Goal: Contribute content: Contribute content

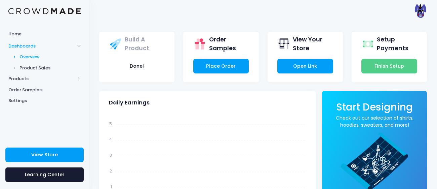
click at [26, 66] on span "Product Sales" at bounding box center [51, 68] width 62 height 7
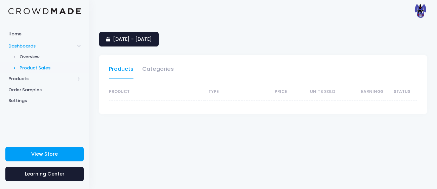
select select "25"
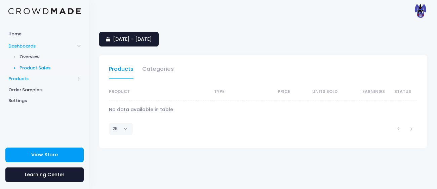
click at [15, 79] on span "Products" at bounding box center [41, 78] width 67 height 7
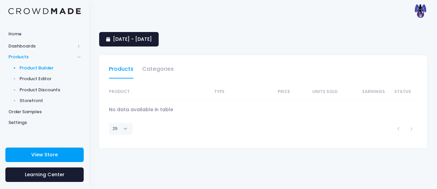
click at [30, 67] on span "Product Builder" at bounding box center [51, 68] width 62 height 7
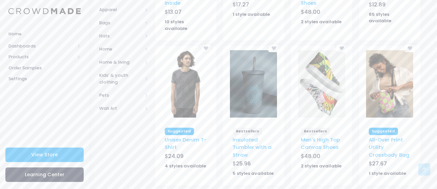
scroll to position [201, 0]
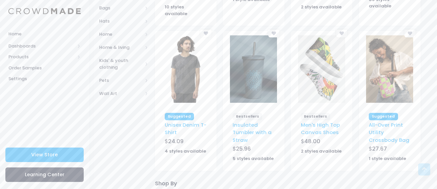
click at [331, 69] on img at bounding box center [321, 68] width 47 height 67
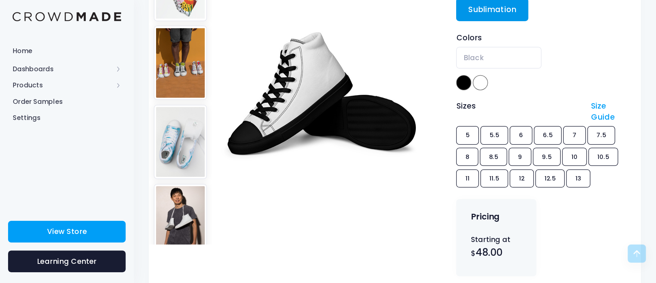
scroll to position [181, 0]
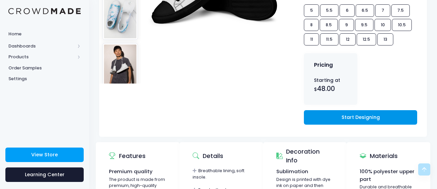
click at [373, 118] on link "Start Designing" at bounding box center [360, 117] width 113 height 14
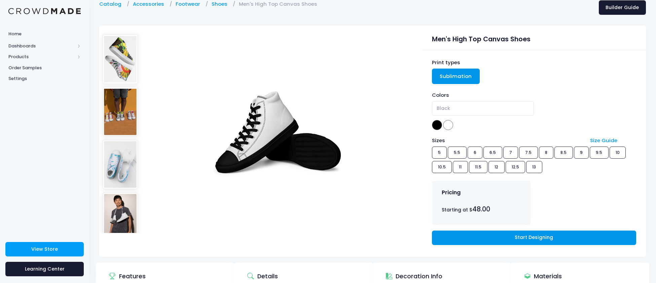
scroll to position [34, 0]
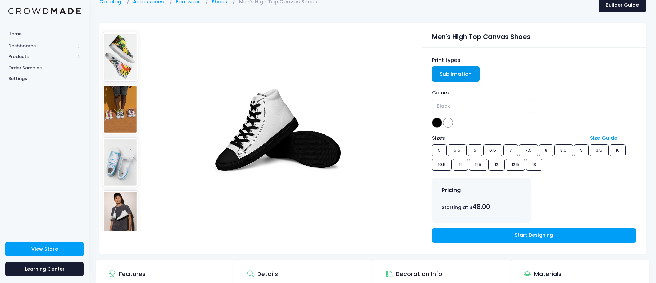
click at [437, 152] on div "Sizes Size Guide 5 5.5 6 6.5 7 7.5 8 8.5 9 9.5 10 10.5 11 11.5 12 12.5 13" at bounding box center [534, 154] width 204 height 39
click at [437, 124] on span at bounding box center [448, 123] width 10 height 10
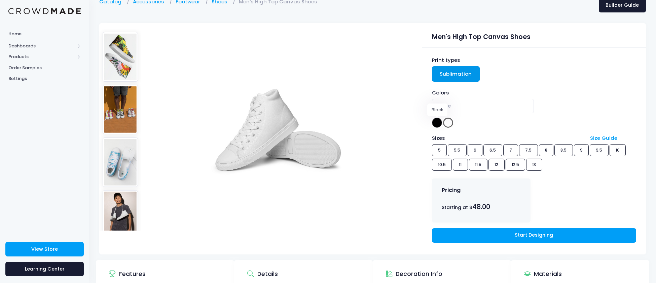
click at [437, 123] on span at bounding box center [437, 123] width 10 height 10
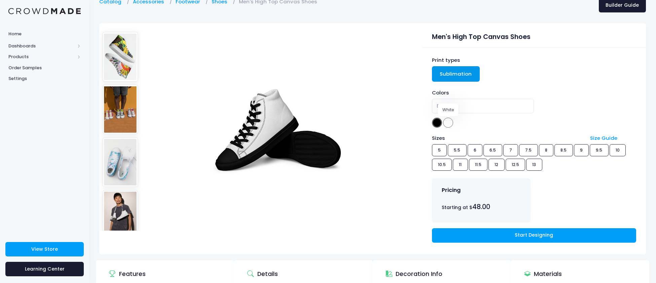
click at [437, 127] on span at bounding box center [448, 123] width 10 height 10
select select "White"
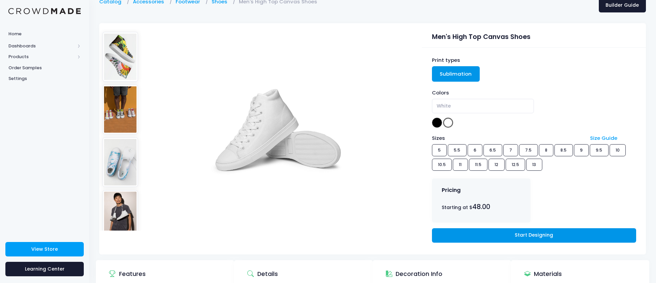
click at [437, 188] on link "Start Designing" at bounding box center [534, 235] width 204 height 14
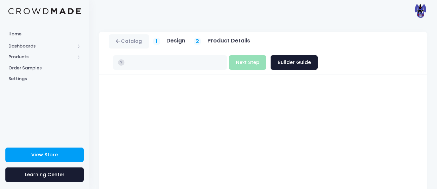
type input "$48.00"
click at [163, 42] on div "1 Design" at bounding box center [169, 41] width 32 height 8
click at [156, 41] on span "1" at bounding box center [157, 41] width 2 height 8
click at [130, 40] on link "Catalog" at bounding box center [129, 41] width 40 height 14
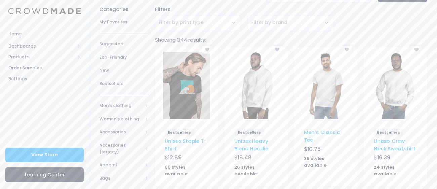
scroll to position [40, 0]
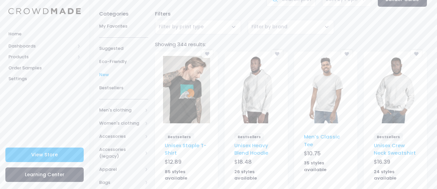
click at [103, 71] on span "New" at bounding box center [123, 74] width 49 height 7
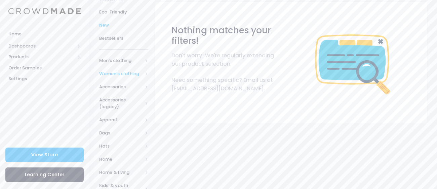
scroll to position [135, 0]
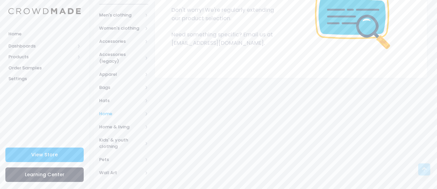
click at [117, 109] on span "Home" at bounding box center [123, 113] width 49 height 13
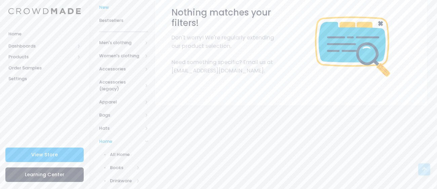
scroll to position [102, 0]
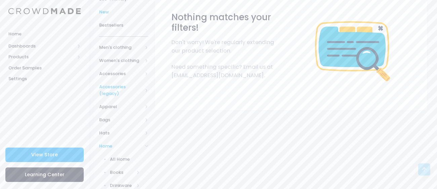
click at [115, 86] on span "Accessories (legacy)" at bounding box center [120, 89] width 43 height 13
click at [118, 71] on span "Accessories" at bounding box center [120, 73] width 43 height 7
click at [113, 150] on span "Tech accessories" at bounding box center [123, 149] width 27 height 13
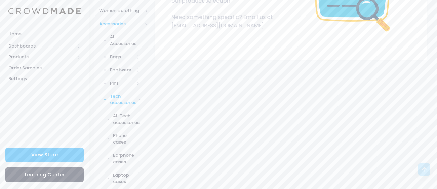
scroll to position [152, 0]
click at [122, 124] on span "All Tech accessories" at bounding box center [126, 118] width 27 height 13
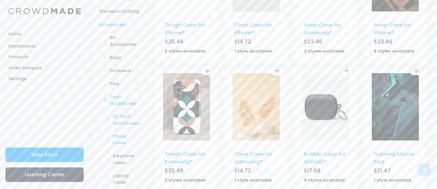
scroll to position [143, 0]
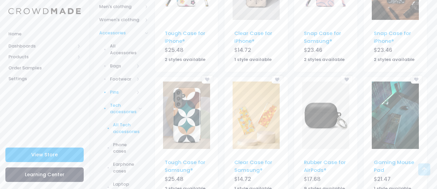
click at [111, 95] on link "Pins" at bounding box center [119, 91] width 58 height 13
click at [114, 123] on link "Pins" at bounding box center [119, 118] width 58 height 13
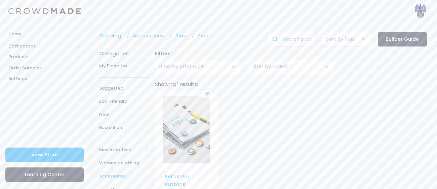
click at [174, 139] on img at bounding box center [186, 128] width 47 height 67
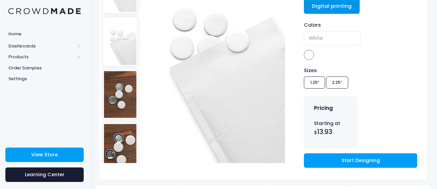
scroll to position [107, 0]
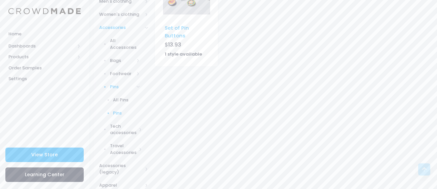
scroll to position [149, 0]
click at [119, 100] on span "All Pins" at bounding box center [126, 99] width 27 height 7
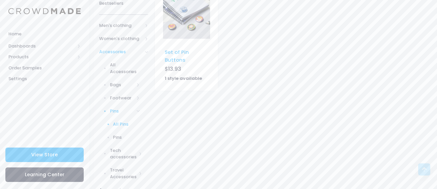
scroll to position [125, 0]
click at [127, 143] on link "Tech accessories" at bounding box center [119, 153] width 58 height 20
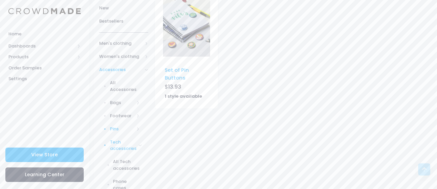
scroll to position [104, 0]
click at [112, 71] on span "Accessories" at bounding box center [120, 71] width 43 height 7
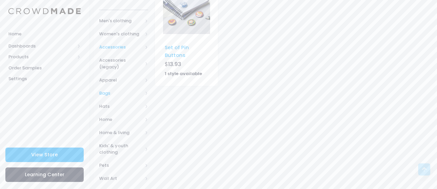
scroll to position [127, 0]
click at [106, 108] on span "Hats" at bounding box center [120, 107] width 43 height 7
click at [113, 121] on span "All Hats" at bounding box center [125, 120] width 30 height 7
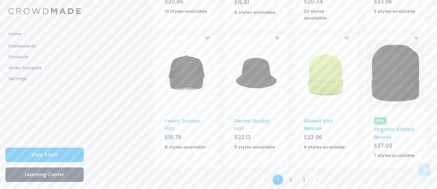
scroll to position [451, 0]
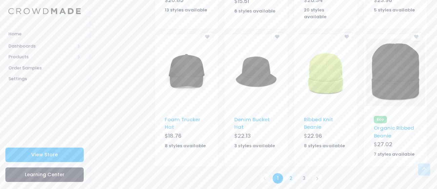
click at [289, 173] on link "2" at bounding box center [290, 178] width 11 height 11
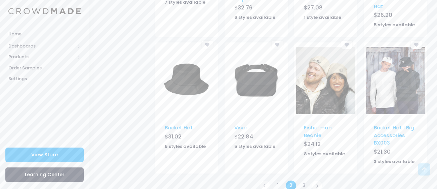
scroll to position [460, 0]
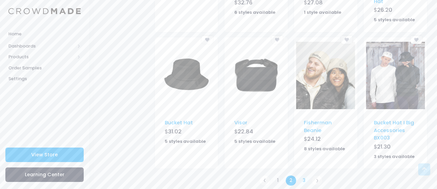
click at [302, 175] on link "3" at bounding box center [304, 180] width 11 height 11
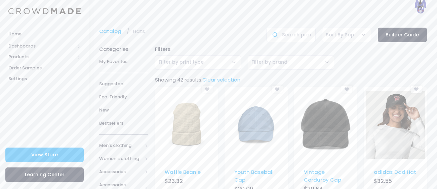
scroll to position [5, 0]
click at [122, 146] on span "Men's clothing" at bounding box center [120, 144] width 43 height 7
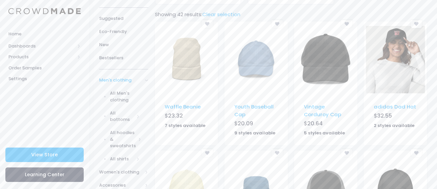
scroll to position [70, 0]
click at [114, 131] on span "All hoodies & sweatshirts" at bounding box center [123, 138] width 26 height 20
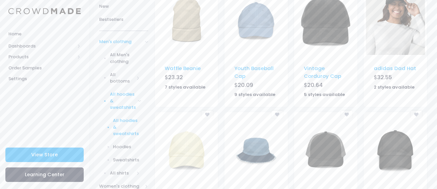
scroll to position [109, 0]
click at [124, 127] on span "All hoodies & sweatshirts" at bounding box center [126, 126] width 27 height 20
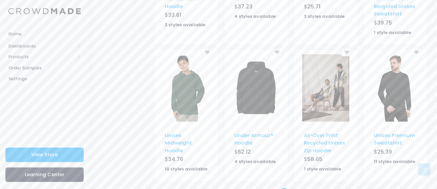
scroll to position [489, 0]
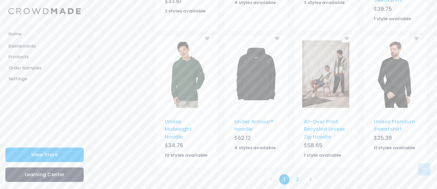
click at [295, 174] on link "2" at bounding box center [297, 179] width 11 height 11
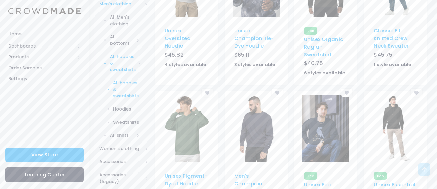
scroll to position [148, 0]
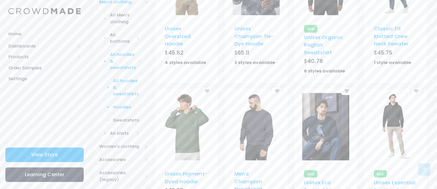
click at [117, 107] on span "Hoodies" at bounding box center [126, 107] width 27 height 7
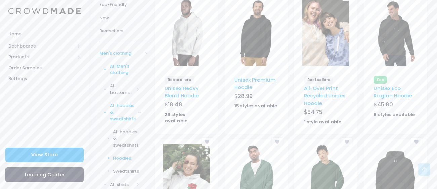
scroll to position [101, 0]
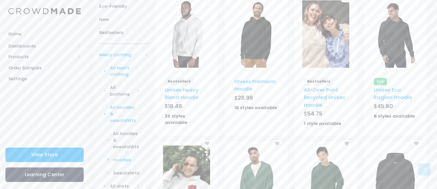
click at [110, 67] on span "All Men's clothing" at bounding box center [125, 71] width 30 height 13
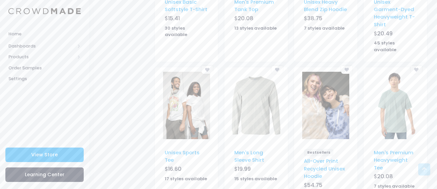
scroll to position [489, 0]
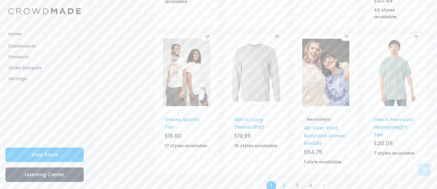
click at [283, 180] on link "2" at bounding box center [284, 185] width 11 height 11
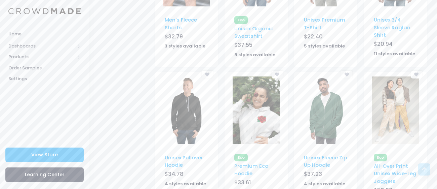
scroll to position [496, 0]
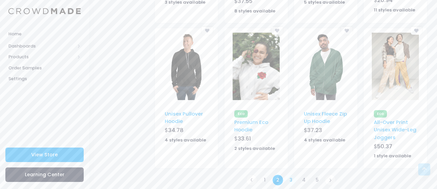
click at [289, 174] on link "3" at bounding box center [290, 179] width 11 height 11
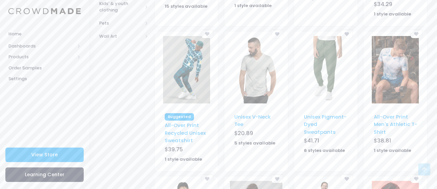
scroll to position [351, 0]
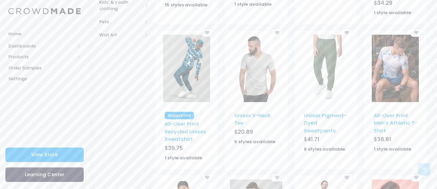
click at [184, 74] on img at bounding box center [186, 68] width 47 height 67
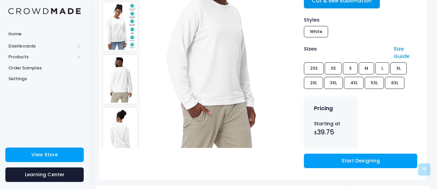
scroll to position [119, 0]
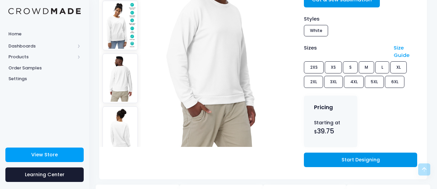
click at [345, 160] on link "Start Designing" at bounding box center [360, 159] width 113 height 14
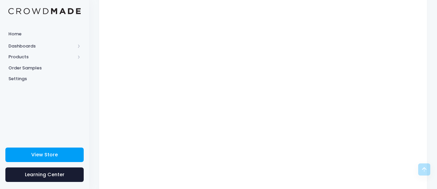
scroll to position [107, 0]
type input "$39.75 - $46.25"
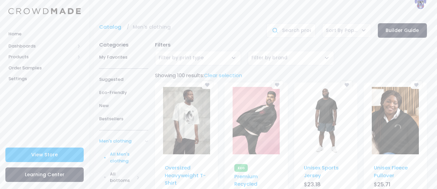
scroll to position [7, 0]
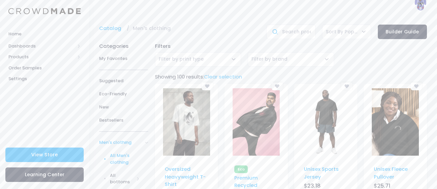
click at [257, 113] on img at bounding box center [256, 121] width 47 height 67
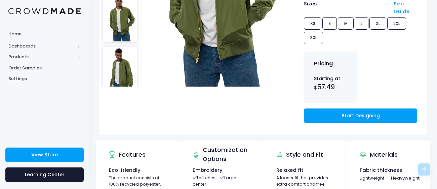
scroll to position [180, 0]
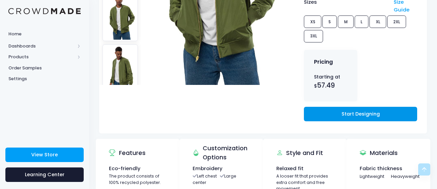
click at [350, 112] on link "Start Designing" at bounding box center [360, 114] width 113 height 14
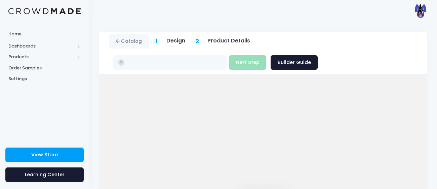
scroll to position [66, 0]
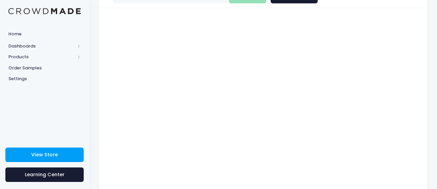
type input "$57.49 - $59.99"
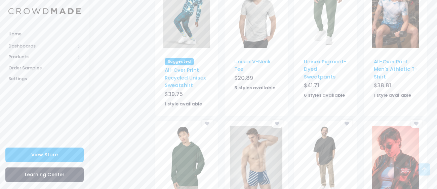
scroll to position [496, 0]
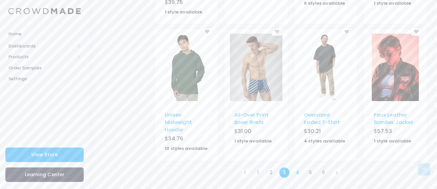
click at [299, 170] on link "4" at bounding box center [297, 172] width 11 height 11
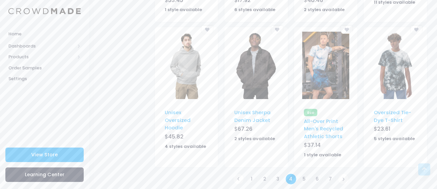
scroll to position [489, 0]
click at [258, 72] on img at bounding box center [256, 64] width 47 height 67
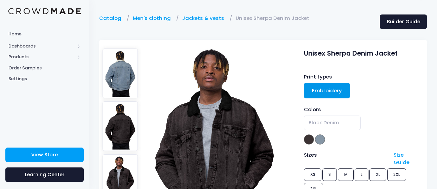
scroll to position [18, 0]
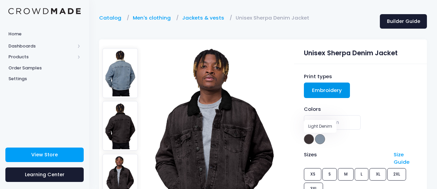
click at [320, 137] on span at bounding box center [320, 139] width 10 height 10
select select "Light Denim"
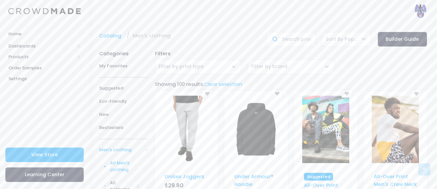
scroll to position [495, 0]
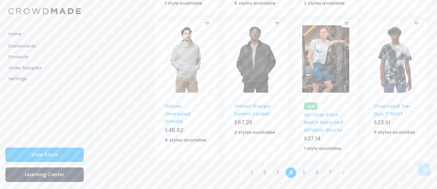
click at [302, 174] on link "5" at bounding box center [304, 172] width 11 height 11
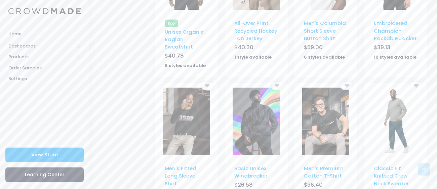
scroll to position [495, 0]
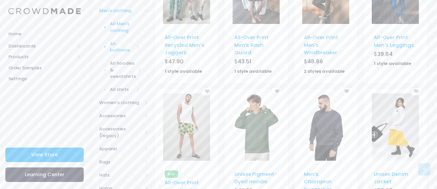
scroll to position [139, 0]
click at [116, 65] on span "All hoodies & sweatshirts" at bounding box center [123, 70] width 26 height 20
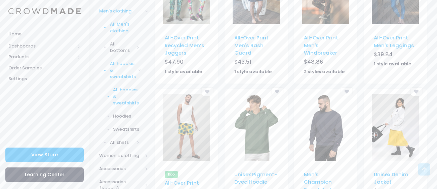
click at [120, 99] on span "All hoodies & sweatshirts" at bounding box center [126, 96] width 27 height 20
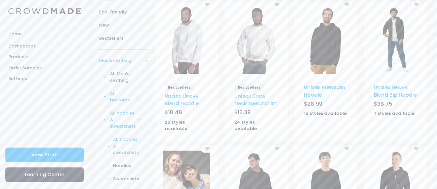
scroll to position [102, 0]
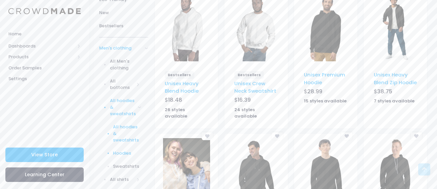
click at [114, 153] on span "Hoodies" at bounding box center [126, 153] width 27 height 7
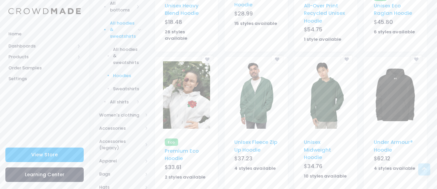
scroll to position [186, 0]
click at [257, 99] on img at bounding box center [256, 94] width 47 height 67
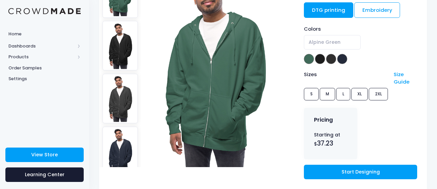
scroll to position [96, 0]
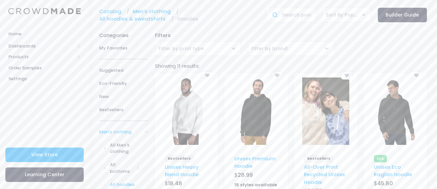
scroll to position [23, 0]
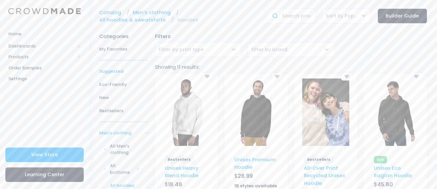
click at [107, 69] on span "Suggested" at bounding box center [123, 71] width 49 height 7
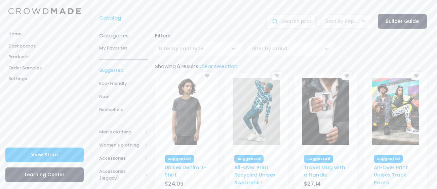
scroll to position [18, 0]
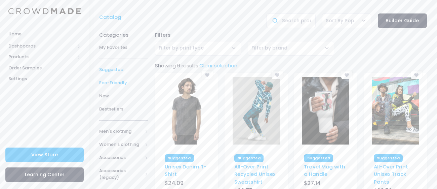
click at [110, 83] on span "Eco-Friendly" at bounding box center [123, 82] width 49 height 7
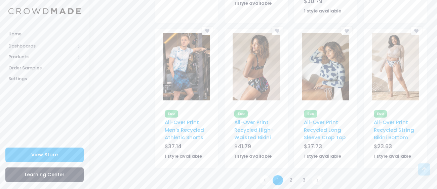
scroll to position [519, 0]
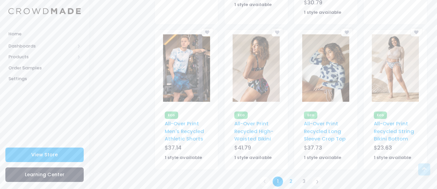
click at [290, 176] on link "2" at bounding box center [290, 181] width 11 height 11
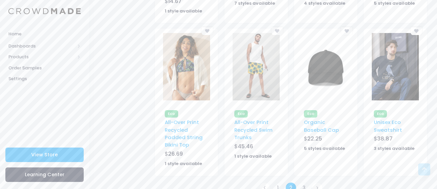
scroll to position [520, 0]
click at [304, 182] on link "3" at bounding box center [304, 187] width 11 height 11
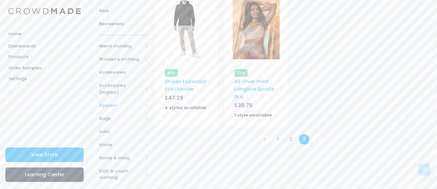
scroll to position [103, 0]
click at [116, 60] on span "Women's clothing" at bounding box center [120, 60] width 43 height 7
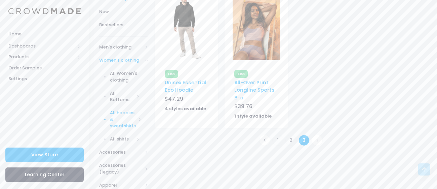
click at [119, 112] on span "All hoodies & sweatshirts" at bounding box center [123, 119] width 26 height 20
click at [123, 143] on span "All hoodies & sweatshirts" at bounding box center [126, 146] width 27 height 20
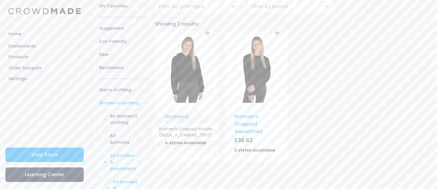
scroll to position [66, 0]
click at [200, 71] on img at bounding box center [186, 69] width 47 height 67
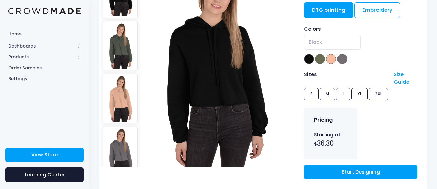
scroll to position [97, 0]
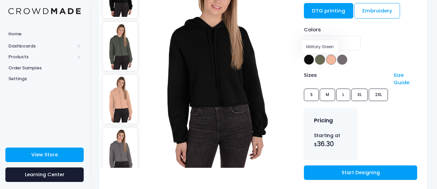
click at [318, 56] on span at bounding box center [320, 59] width 10 height 10
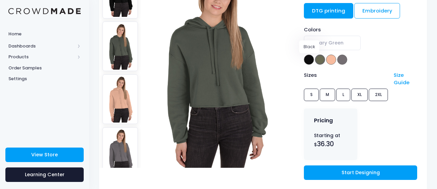
click at [305, 58] on span at bounding box center [309, 59] width 10 height 10
select select "Black"
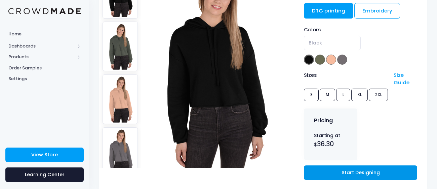
click at [359, 170] on link "Start Designing" at bounding box center [360, 172] width 113 height 14
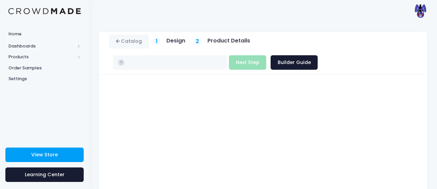
type input "$36.30 - $39.30"
click at [178, 41] on h5 "Design" at bounding box center [175, 40] width 19 height 7
click at [251, 63] on div "Build Product Next Step Builder Guide" at bounding box center [273, 62] width 89 height 14
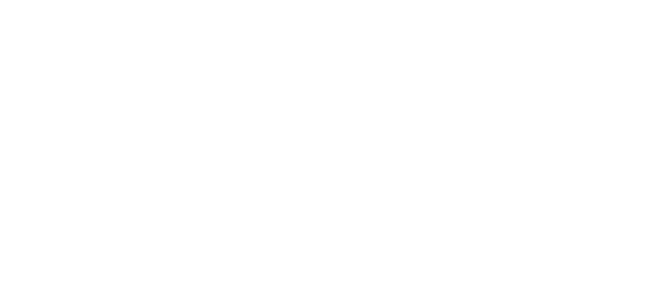
scroll to position [16, 0]
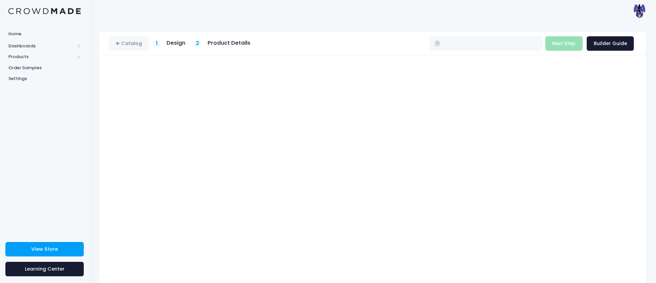
type input "$36.30 - $39.30"
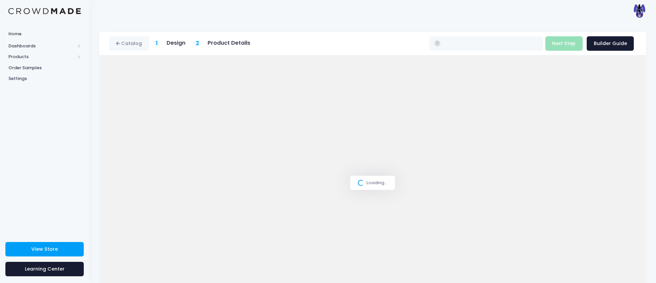
scroll to position [16, 0]
type input "$48.00"
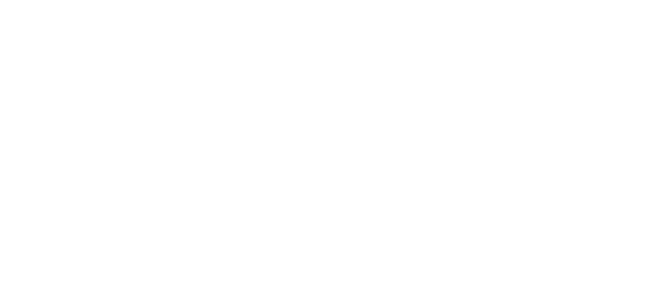
scroll to position [16, 0]
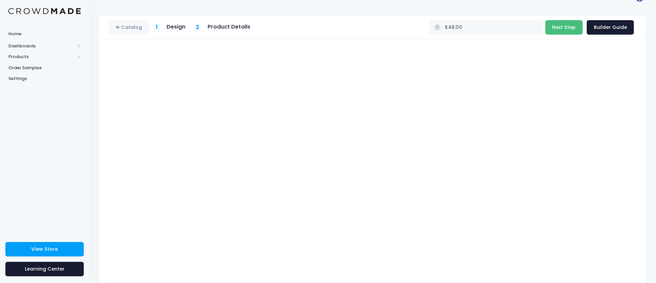
click at [554, 28] on button "Next Step" at bounding box center [563, 27] width 37 height 14
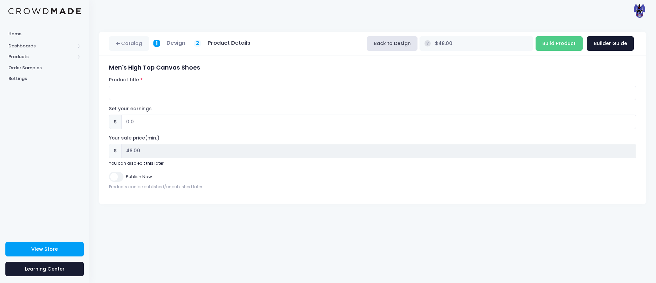
scroll to position [0, 0]
click at [176, 40] on h5 "Design" at bounding box center [175, 43] width 19 height 7
click at [126, 46] on link "Catalog" at bounding box center [129, 43] width 40 height 14
click at [385, 46] on button "Back to Design" at bounding box center [392, 43] width 51 height 14
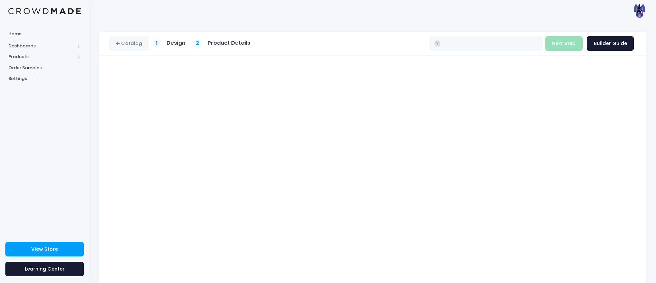
type input "$48.00"
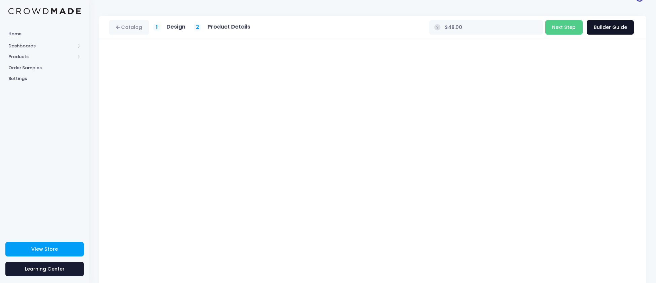
click at [617, 25] on link "Builder Guide" at bounding box center [609, 27] width 47 height 14
click at [569, 26] on button "Next Step" at bounding box center [563, 27] width 37 height 14
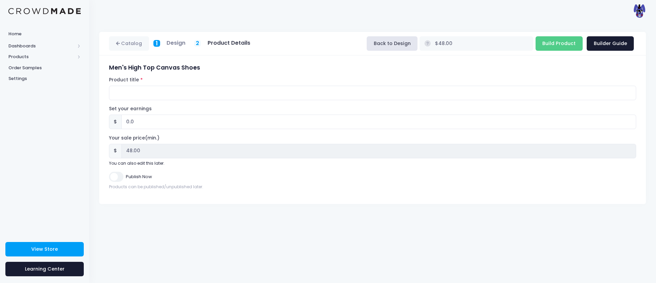
scroll to position [0, 0]
click at [181, 87] on input "Product title" at bounding box center [372, 93] width 527 height 14
type input "Ironjaws Shoes"
click at [219, 123] on input "0.0" at bounding box center [378, 122] width 514 height 14
type input "0"
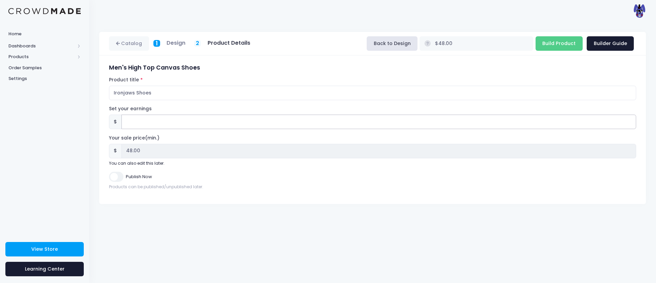
type input "3"
type input "$51.00"
type input "51.00"
type input "33"
type input "$81.00"
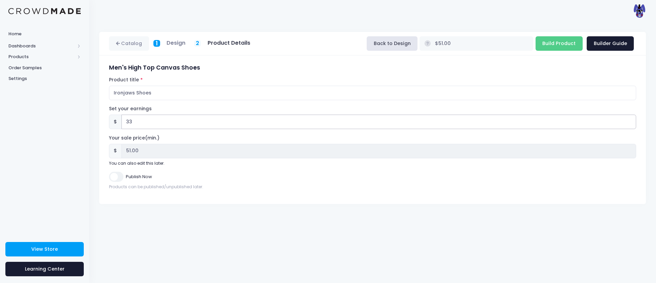
type input "81.00"
type input "3"
type input "$51.00"
type input "51.00"
type input "$48.00"
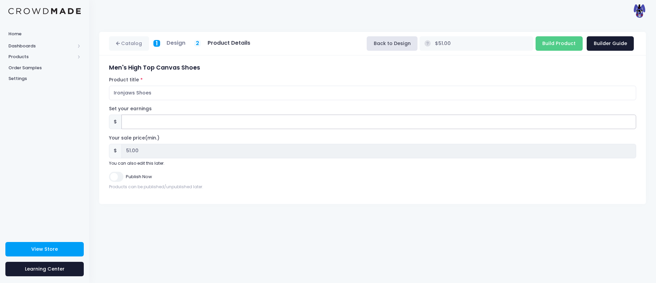
type input "48.00"
type input "2"
type input "$50.00"
type input "50.00"
type input "23"
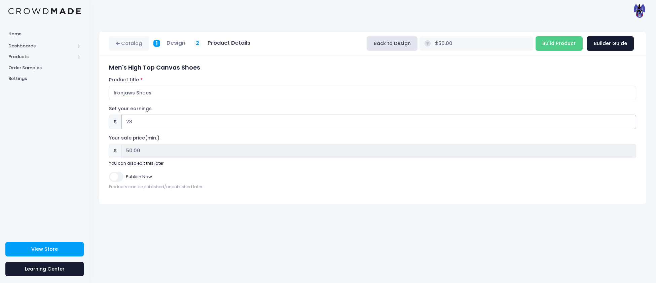
type input "$71.00"
type input "71.00"
type input "2"
type input "$50.00"
type input "50.00"
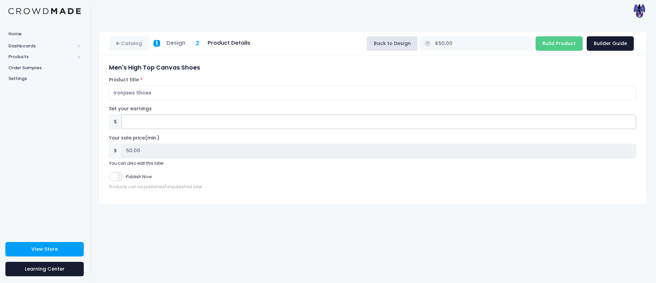
type input "$48.00"
type input "48.00"
type input "1"
type input "$49.00"
type input "49.00"
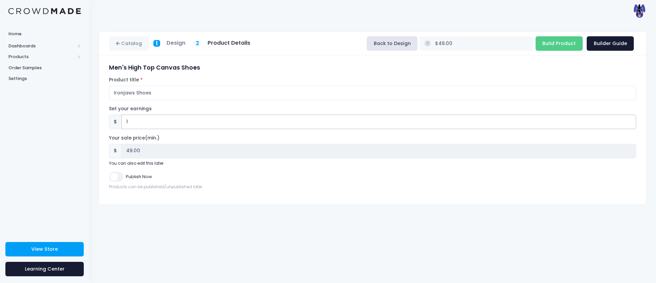
type input "12"
type input "$60.00"
type input "60.00"
type input "1"
type input "$49.00"
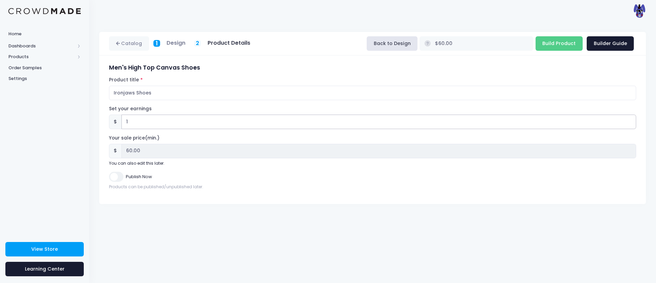
type input "49.00"
type input "10"
type input "$58.00"
type input "58.00"
type input "1"
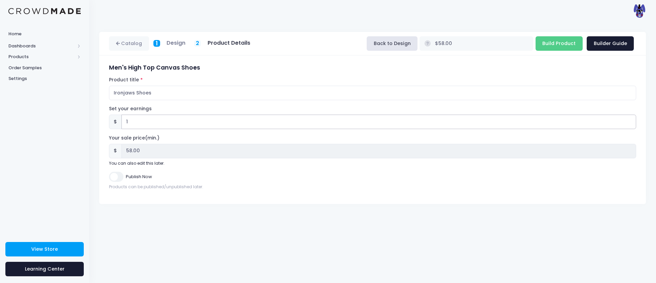
type input "$49.00"
type input "49.00"
type input "$48.00"
type input "48.00"
type input "9"
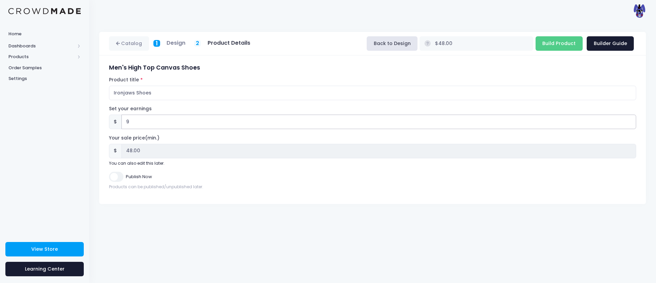
type input "$57.00"
type input "57.00"
type input "$48.00"
type input "48.00"
type input "5"
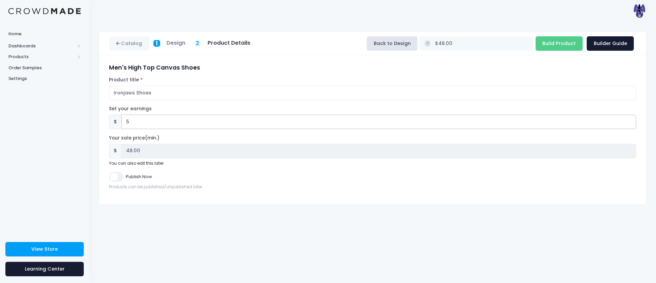
type input "$53.00"
type input "53.00"
type input "4"
type input "$52.00"
type input "52.00"
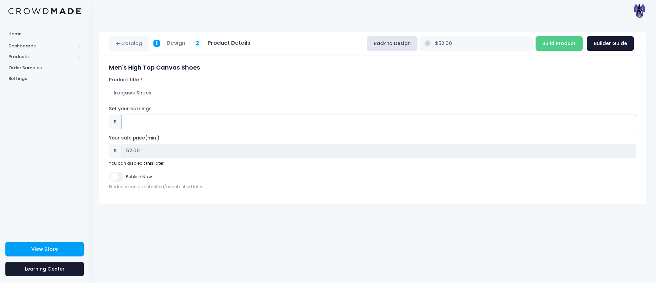
type input "$48.00"
type input "48.00"
type input "3"
type input "$51.00"
type input "51.00"
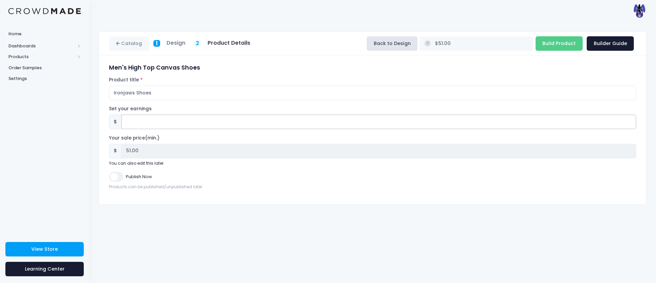
type input "2"
type input "$50.00"
type input "50.00"
type input "1"
type input "$49.00"
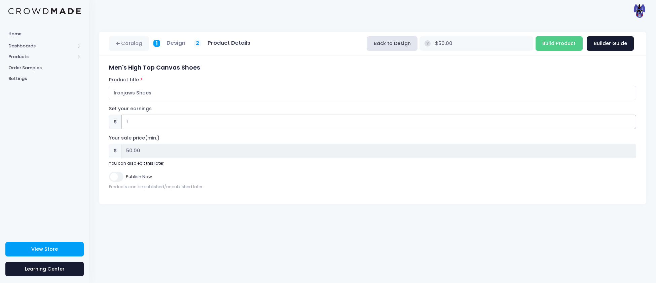
type input "49.00"
type input "1"
click at [118, 179] on input "Publish Now" at bounding box center [116, 177] width 14 height 10
checkbox input "true"
click at [554, 42] on input "Build Product" at bounding box center [558, 43] width 47 height 14
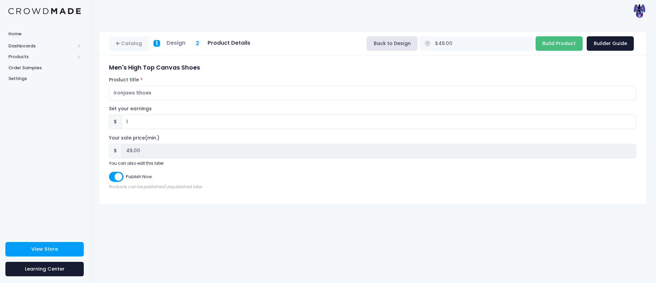
type input "Building product..."
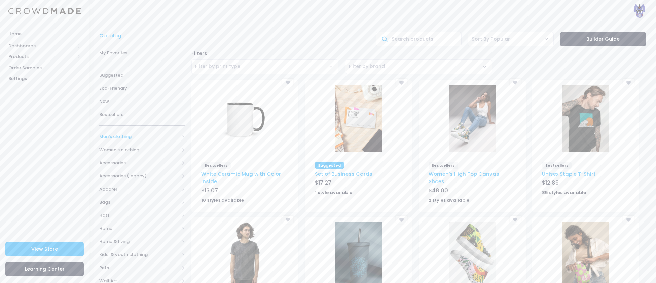
click at [124, 140] on span "Men's clothing" at bounding box center [139, 136] width 80 height 7
click at [118, 181] on link "All hoodies & sweatshirts" at bounding box center [137, 175] width 94 height 13
click at [125, 204] on span "Hoodies" at bounding box center [144, 202] width 63 height 7
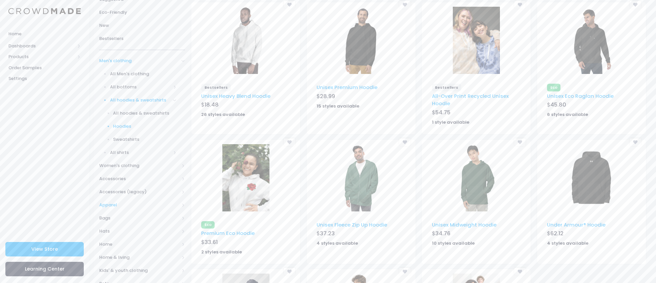
scroll to position [89, 0]
click at [125, 144] on link "Sweatshirts" at bounding box center [137, 139] width 94 height 13
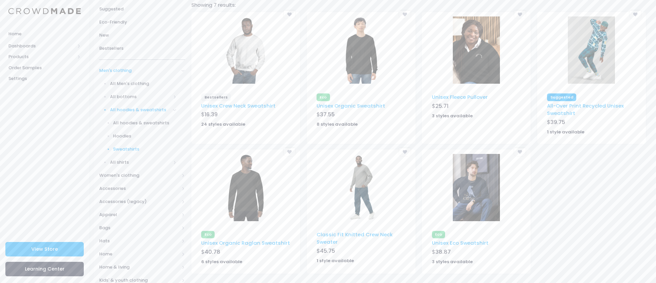
scroll to position [80, 0]
click at [586, 70] on img at bounding box center [591, 48] width 47 height 67
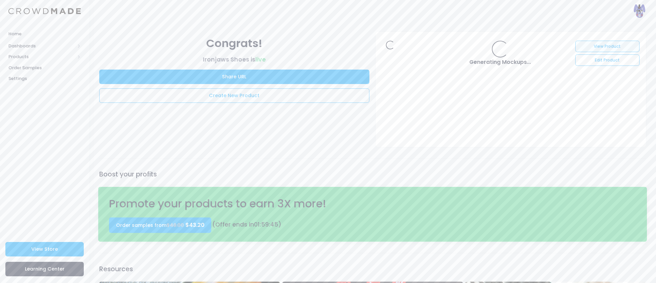
click at [609, 44] on link "View Product" at bounding box center [607, 46] width 64 height 11
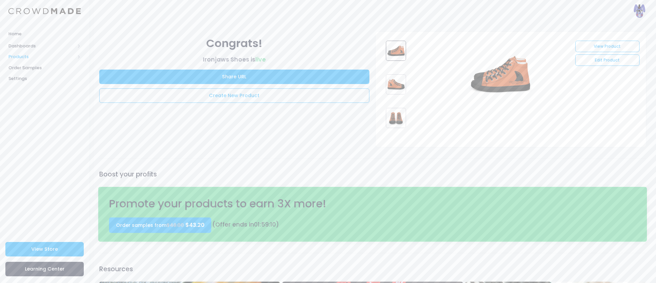
click at [18, 52] on span "Products" at bounding box center [44, 56] width 89 height 11
click at [36, 68] on span "Product Builder" at bounding box center [51, 68] width 62 height 7
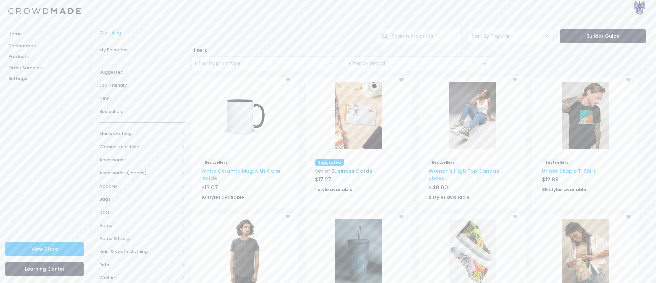
scroll to position [5, 0]
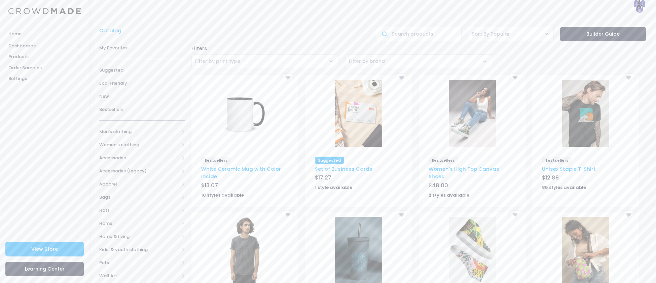
click at [241, 122] on img at bounding box center [244, 113] width 47 height 67
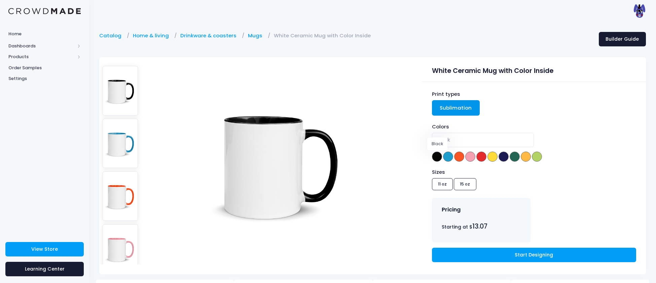
click at [433, 156] on span at bounding box center [437, 157] width 10 height 10
click at [448, 155] on span at bounding box center [448, 157] width 10 height 10
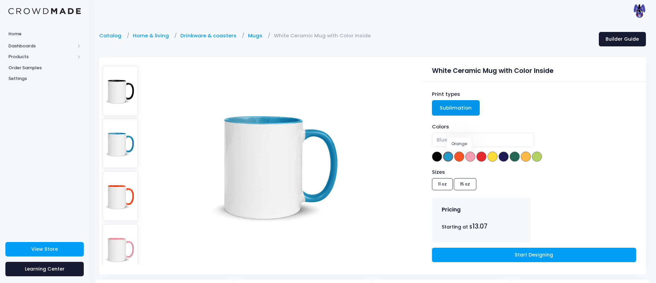
click at [455, 155] on span at bounding box center [459, 157] width 10 height 10
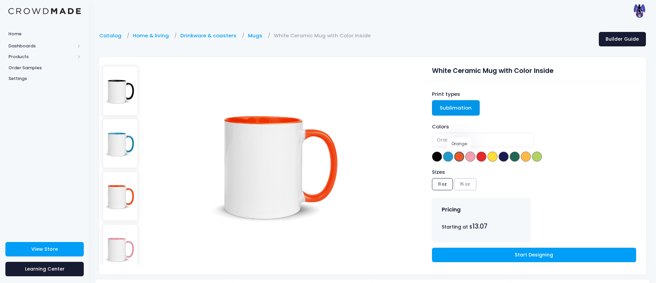
click at [463, 157] on span at bounding box center [459, 157] width 10 height 10
click at [493, 157] on span at bounding box center [492, 157] width 10 height 10
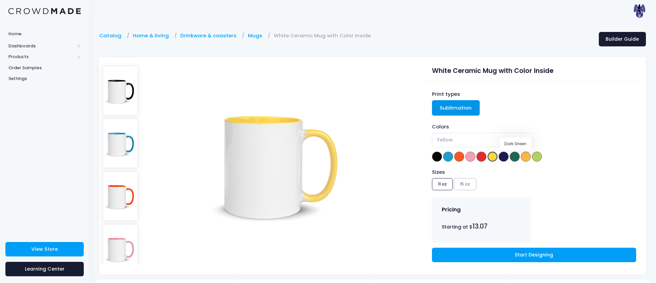
click at [511, 159] on span at bounding box center [514, 157] width 10 height 10
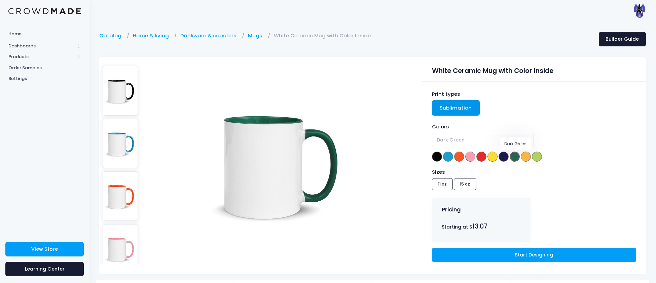
click at [504, 159] on span at bounding box center [503, 157] width 10 height 10
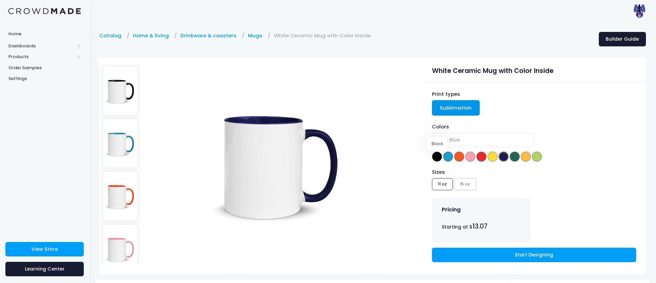
click at [438, 158] on span at bounding box center [437, 157] width 10 height 10
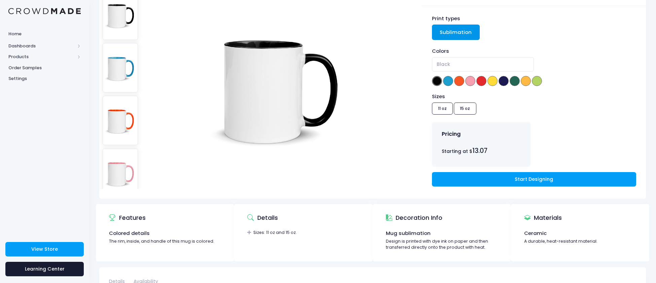
scroll to position [78, 0]
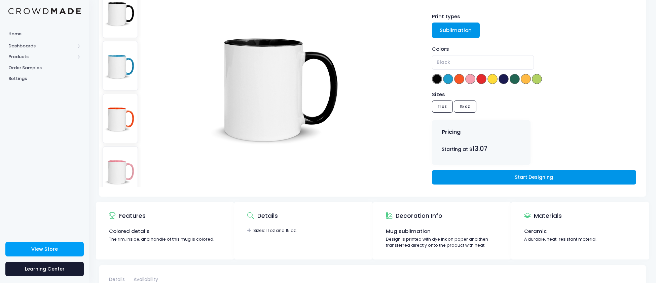
click at [485, 177] on link "Start Designing" at bounding box center [534, 177] width 204 height 14
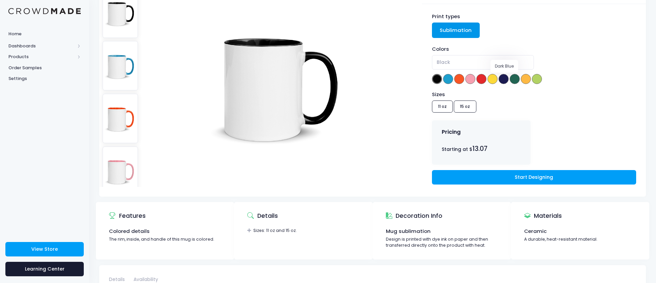
click at [505, 79] on span at bounding box center [503, 79] width 10 height 10
click at [456, 64] on span "Dark Blue" at bounding box center [447, 62] width 23 height 7
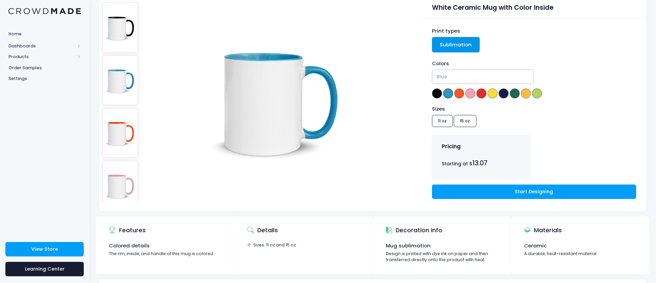
scroll to position [62, 0]
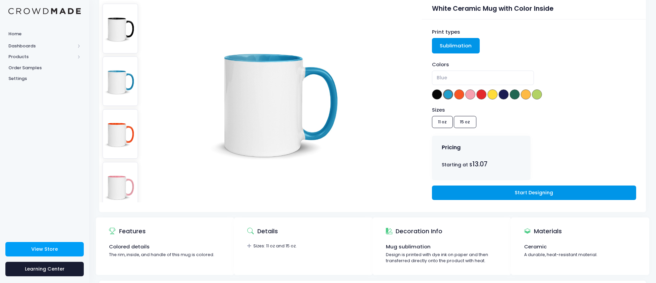
click at [504, 186] on link "Start Designing" at bounding box center [534, 193] width 204 height 14
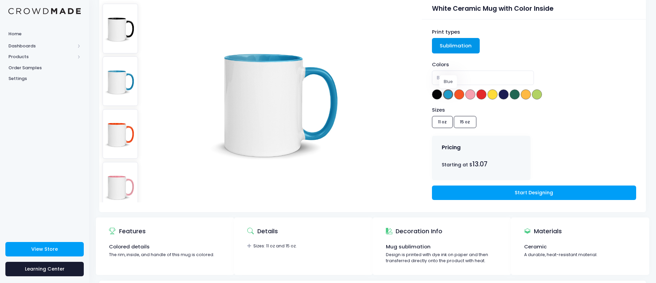
click at [449, 93] on span at bounding box center [448, 94] width 10 height 10
click at [458, 93] on span at bounding box center [459, 94] width 10 height 10
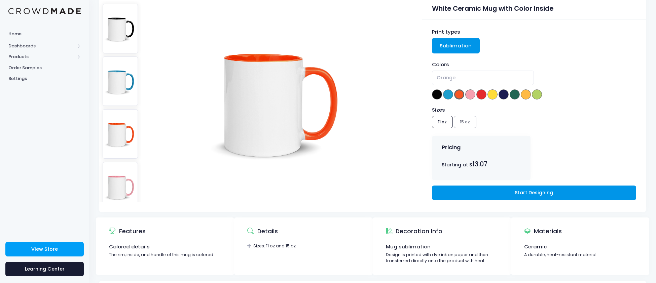
click at [517, 188] on link "Start Designing" at bounding box center [534, 193] width 204 height 14
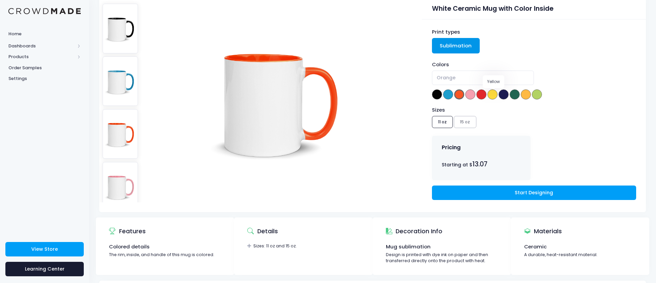
click at [494, 97] on span at bounding box center [492, 94] width 10 height 10
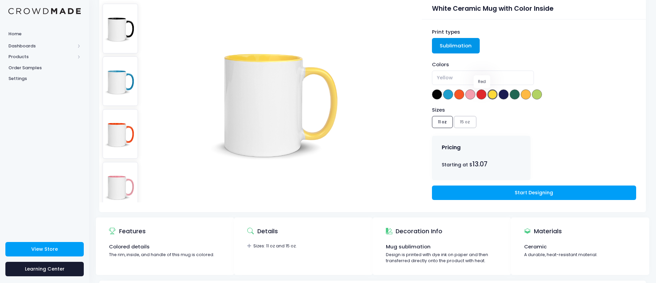
click at [482, 95] on span at bounding box center [481, 94] width 10 height 10
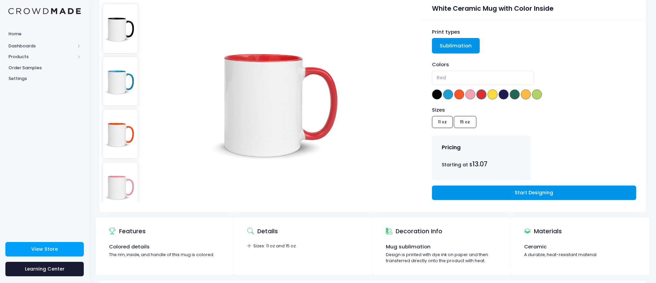
click at [492, 198] on link "Start Designing" at bounding box center [534, 193] width 204 height 14
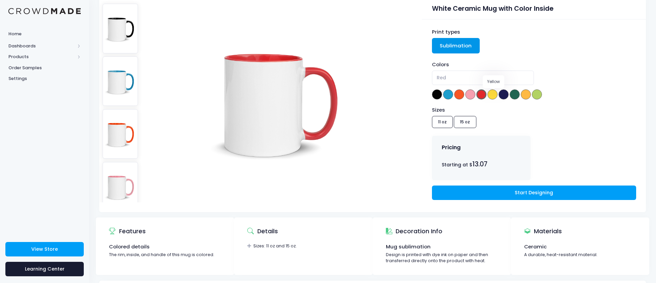
click at [493, 97] on span at bounding box center [492, 94] width 10 height 10
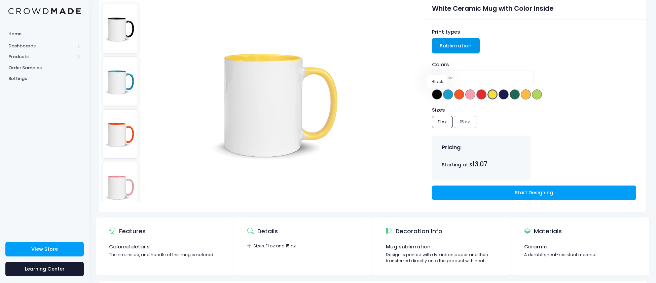
click at [437, 93] on span at bounding box center [437, 94] width 10 height 10
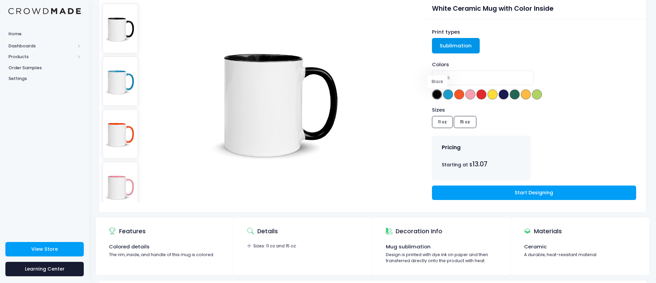
click at [437, 93] on span at bounding box center [437, 94] width 10 height 10
click at [493, 97] on span at bounding box center [492, 94] width 10 height 10
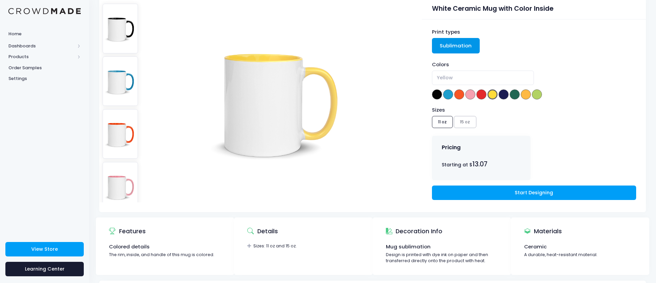
click at [454, 80] on span "Yellow" at bounding box center [483, 78] width 102 height 14
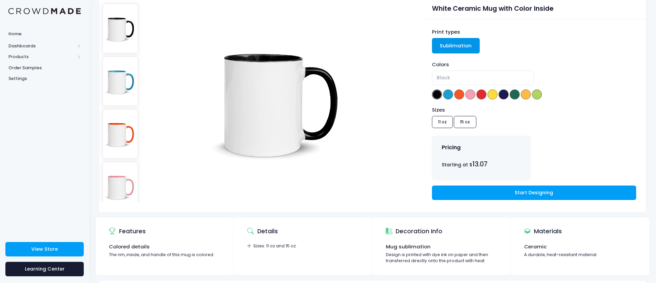
click at [460, 83] on span "Black" at bounding box center [483, 78] width 102 height 14
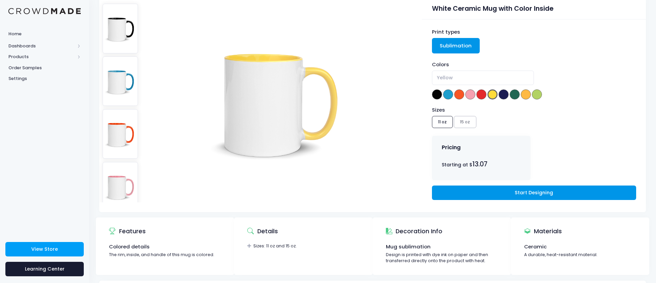
click at [500, 191] on link "Start Designing" at bounding box center [534, 193] width 204 height 14
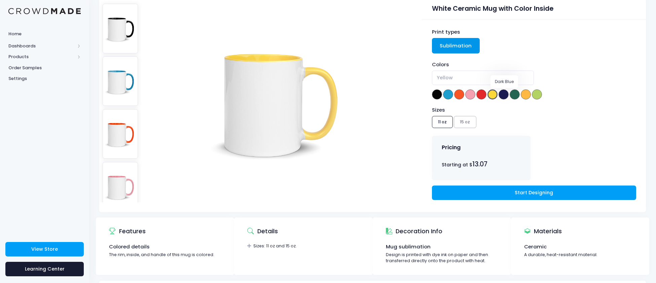
click at [504, 95] on span at bounding box center [503, 94] width 10 height 10
select select "Dark Blue"
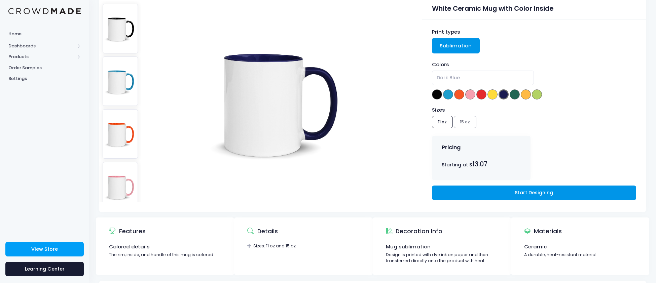
click at [515, 194] on link "Start Designing" at bounding box center [534, 193] width 204 height 14
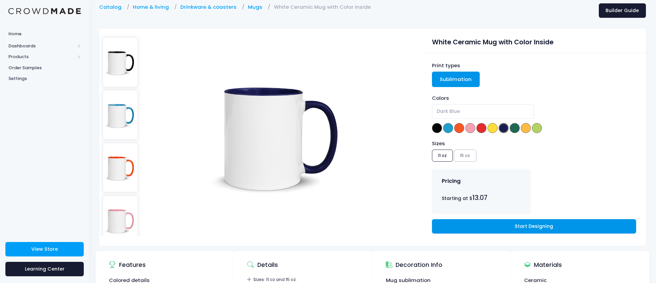
scroll to position [16, 0]
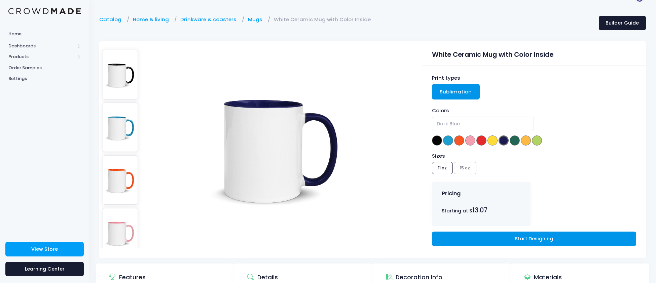
click at [537, 240] on link "Start Designing" at bounding box center [534, 239] width 204 height 14
click at [513, 244] on link "Start Designing" at bounding box center [534, 239] width 204 height 14
click at [519, 240] on link "Start Designing" at bounding box center [534, 239] width 204 height 14
click at [513, 239] on link "Start Designing" at bounding box center [534, 239] width 204 height 14
click at [512, 235] on link "Start Designing" at bounding box center [534, 239] width 204 height 14
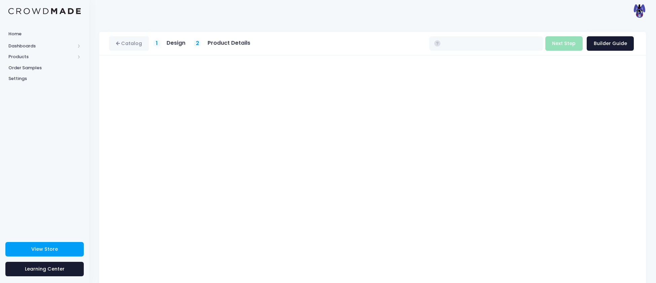
type input "$13.39 - $14.28"
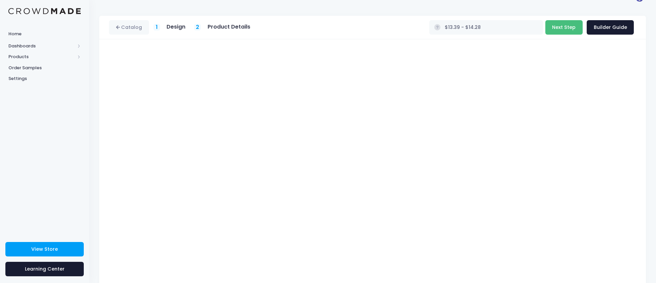
click at [568, 26] on button "Next Step" at bounding box center [563, 27] width 37 height 14
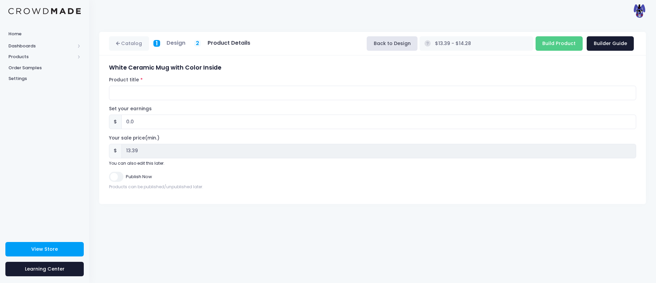
scroll to position [0, 0]
click at [194, 102] on form "White Ceramic Mug with Color Inside Product title Set your earnings $ 0.0 Earni…" at bounding box center [372, 127] width 527 height 126
click at [193, 95] on input "Product title" at bounding box center [372, 93] width 527 height 14
type input "Thorns Favorite Mug"
click at [151, 125] on input "0.0" at bounding box center [378, 122] width 514 height 14
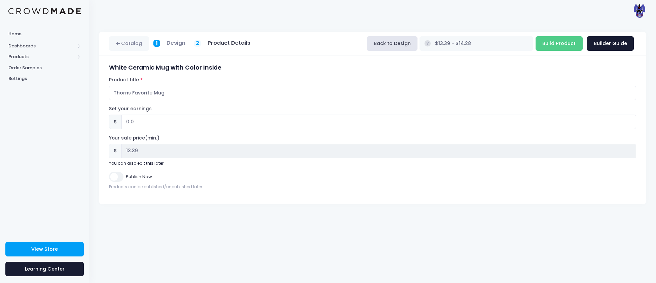
click at [120, 178] on input "Publish Now" at bounding box center [116, 177] width 14 height 10
checkbox input "true"
click at [566, 45] on input "Build Product" at bounding box center [558, 43] width 47 height 14
type input "Building product..."
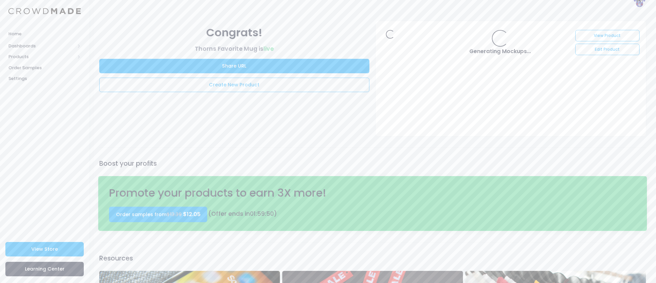
scroll to position [11, 0]
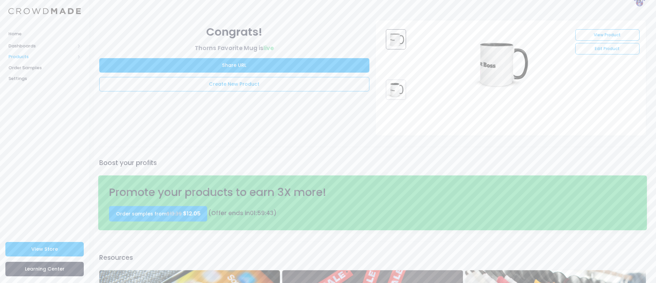
click at [17, 56] on span "Products" at bounding box center [41, 56] width 67 height 7
click at [28, 68] on span "Product Builder" at bounding box center [51, 68] width 62 height 7
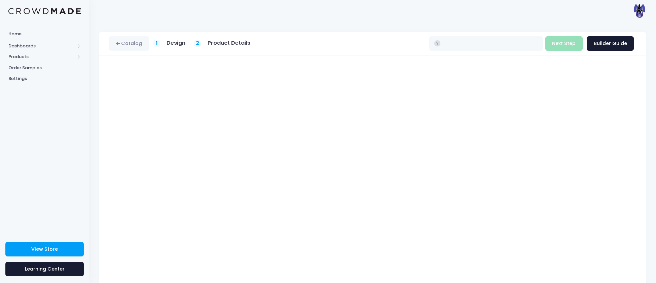
type input "$13.39 - $14.28"
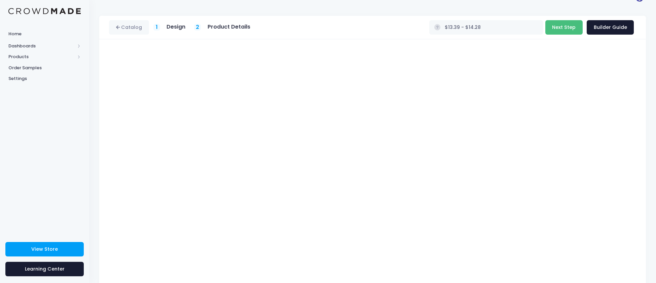
click at [568, 28] on button "Next Step" at bounding box center [563, 27] width 37 height 14
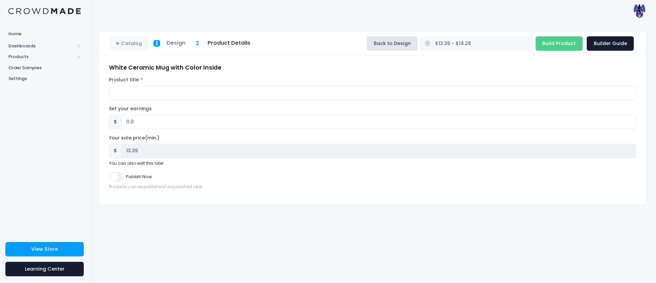
scroll to position [0, 0]
click at [154, 91] on input "Product title" at bounding box center [372, 93] width 527 height 14
type input "Bonnie613 Mug"
click at [561, 45] on input "Build Product" at bounding box center [558, 43] width 47 height 14
type input "Building product..."
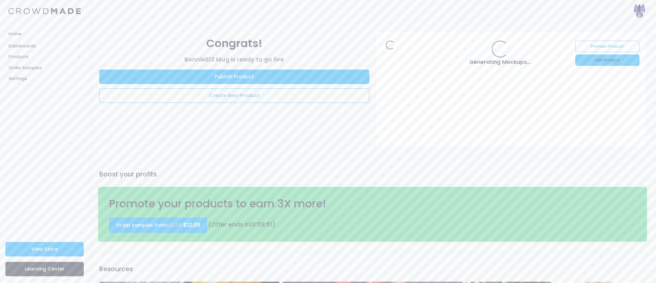
click at [615, 61] on link "Edit Product" at bounding box center [607, 59] width 64 height 11
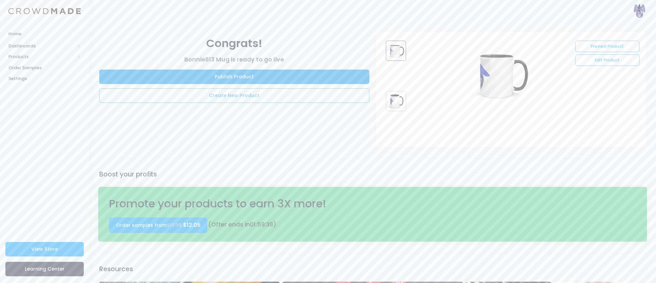
click at [238, 77] on link "Publish Product" at bounding box center [234, 77] width 270 height 14
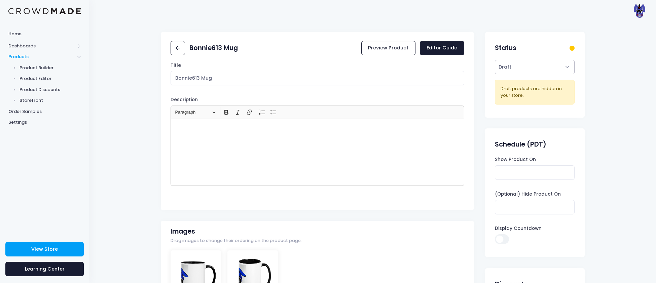
click at [536, 67] on select "Active Draft" at bounding box center [535, 67] width 80 height 14
select select "active"
click at [495, 74] on select "Active Draft" at bounding box center [535, 67] width 80 height 14
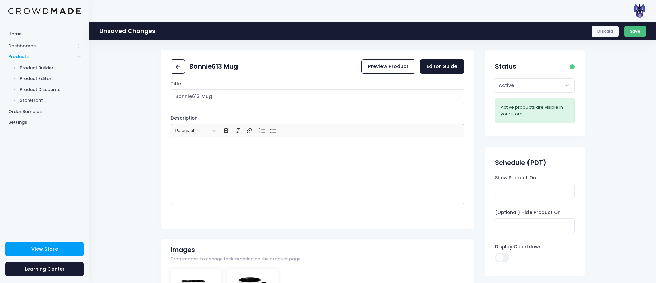
click at [630, 33] on button "Save" at bounding box center [635, 31] width 22 height 11
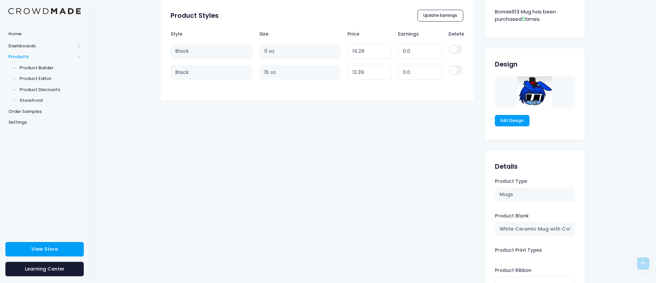
scroll to position [427, 0]
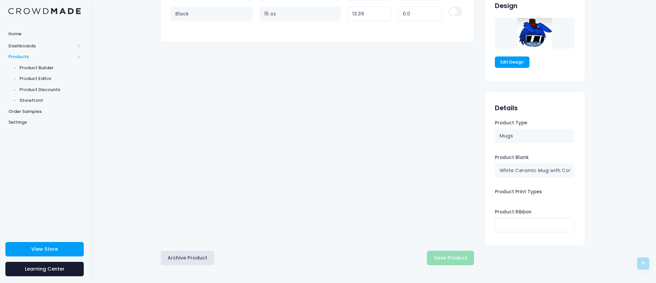
click at [447, 255] on div "Archive Product Save Product" at bounding box center [317, 258] width 313 height 14
click at [451, 261] on div "Archive Product Save Product" at bounding box center [317, 258] width 313 height 14
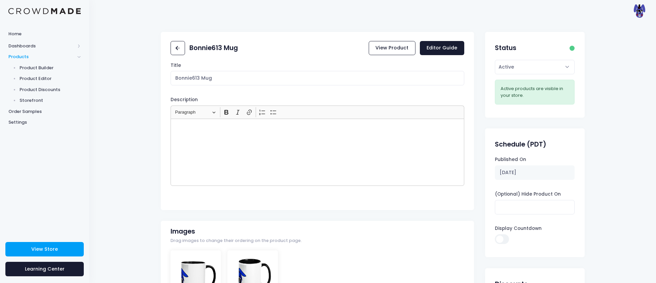
click at [259, 167] on div "Rich Text Editor, main" at bounding box center [317, 152] width 294 height 67
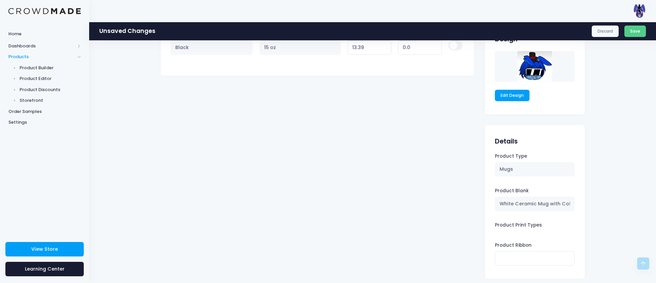
scroll to position [446, 0]
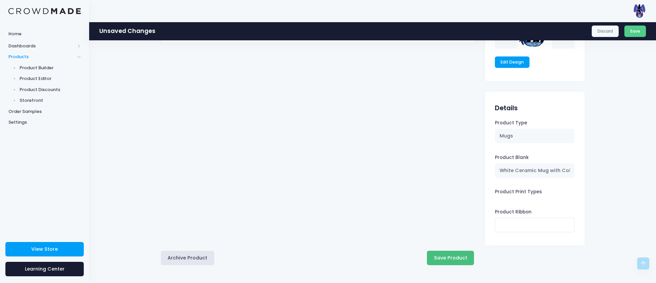
click at [445, 254] on button "Save Product" at bounding box center [450, 258] width 47 height 14
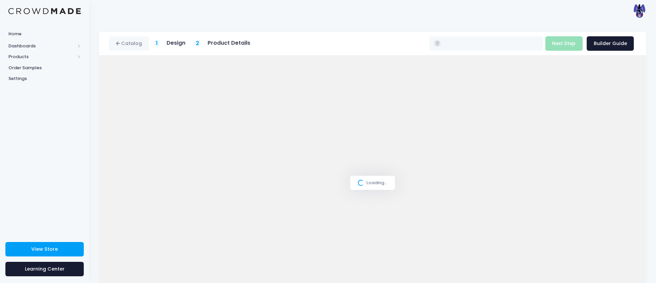
type input "$13.39 - $14.28"
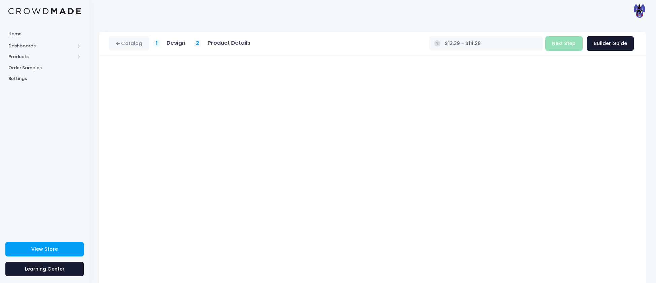
scroll to position [16, 0]
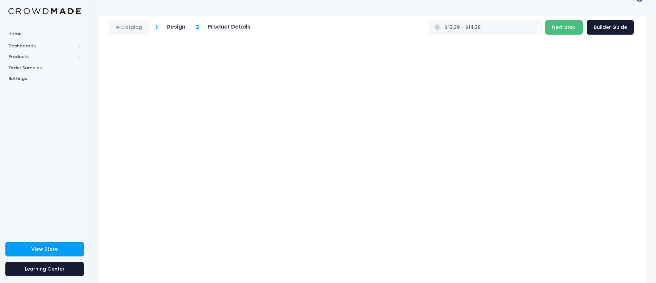
click at [559, 24] on button "Next Step" at bounding box center [563, 27] width 37 height 14
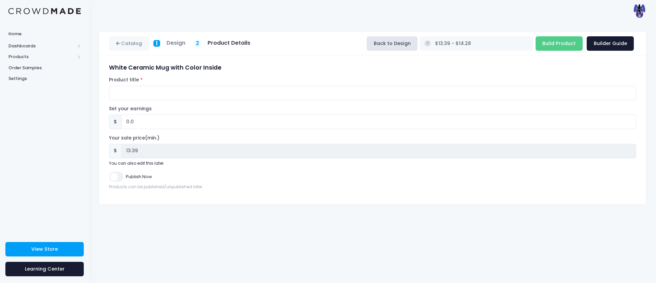
scroll to position [0, 0]
click at [162, 97] on input "Product title" at bounding box center [372, 93] width 527 height 14
type input "Doggo Mug"
click at [118, 178] on input "Publish Now" at bounding box center [116, 177] width 14 height 10
checkbox input "true"
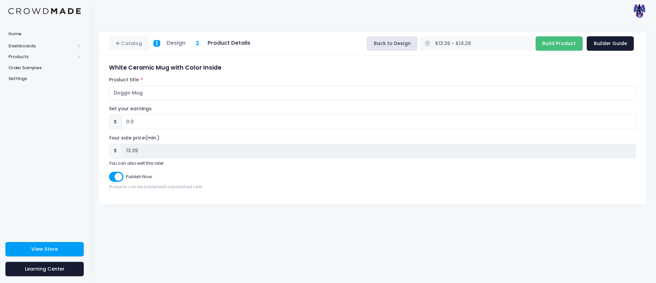
click at [557, 42] on input "Build Product" at bounding box center [558, 43] width 47 height 14
type input "Building product..."
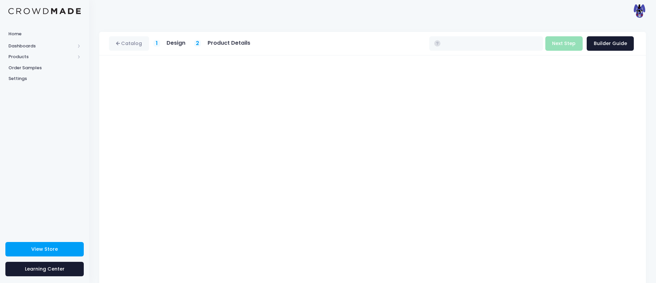
type input "$13.39 - $14.28"
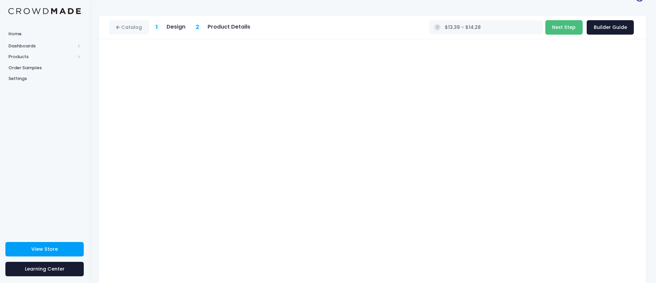
click at [568, 27] on button "Next Step" at bounding box center [563, 27] width 37 height 14
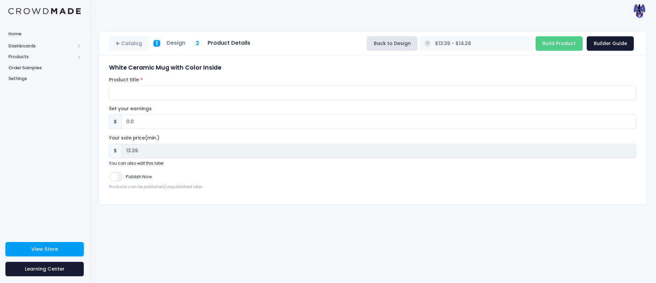
scroll to position [0, 0]
click at [145, 101] on form "White Ceramic Mug with Color Inside Product title Set your earnings $ 0.0 Earni…" at bounding box center [372, 127] width 527 height 126
click at [145, 99] on input "Product title" at bounding box center [372, 93] width 527 height 14
type input "Primal Mug"
click at [120, 178] on input "Publish Now" at bounding box center [116, 177] width 14 height 10
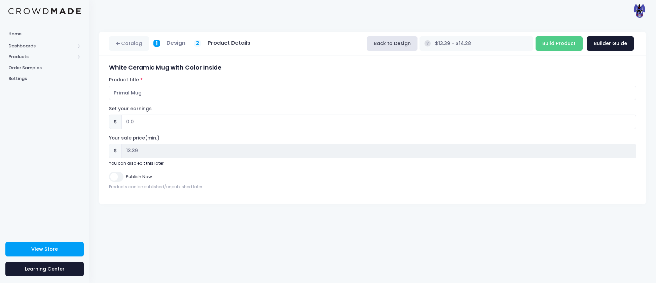
checkbox input "true"
click at [568, 45] on input "Build Product" at bounding box center [558, 43] width 47 height 14
type input "Building product..."
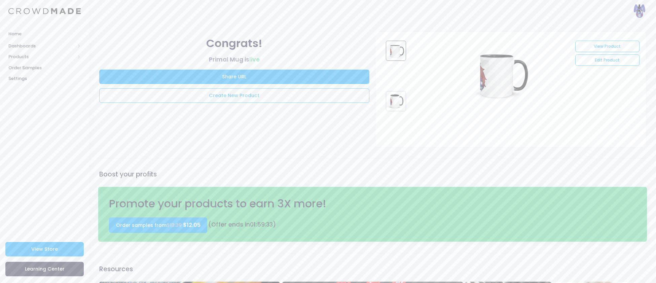
click at [638, 11] on img at bounding box center [638, 10] width 13 height 13
click at [584, 52] on div "Bonnie613 Merch" at bounding box center [588, 52] width 74 height 7
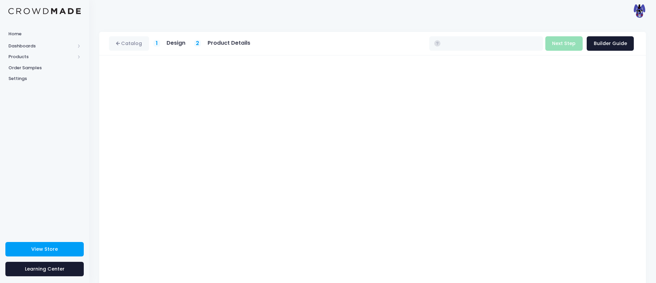
type input "$13.39 - $14.28"
click at [569, 45] on button "Next Step" at bounding box center [563, 43] width 37 height 14
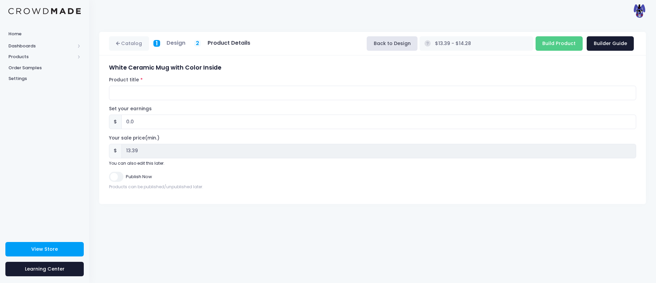
click at [133, 101] on form "White Ceramic Mug with Color Inside Product title Set your earnings $ 0.0 Earni…" at bounding box center [372, 127] width 527 height 126
click at [132, 98] on input "Product title" at bounding box center [372, 93] width 527 height 14
type input "Angel Light Mug"
click at [116, 177] on input "Publish Now" at bounding box center [116, 177] width 14 height 10
checkbox input "true"
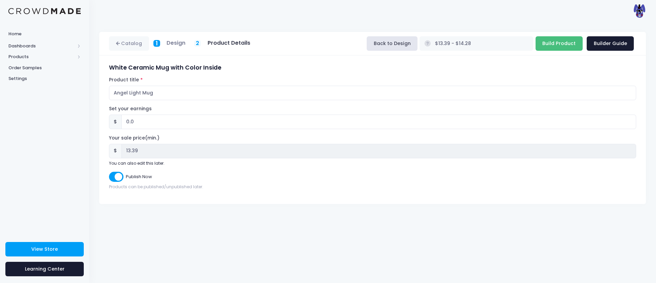
click at [561, 45] on input "Build Product" at bounding box center [558, 43] width 47 height 14
type input "Building product..."
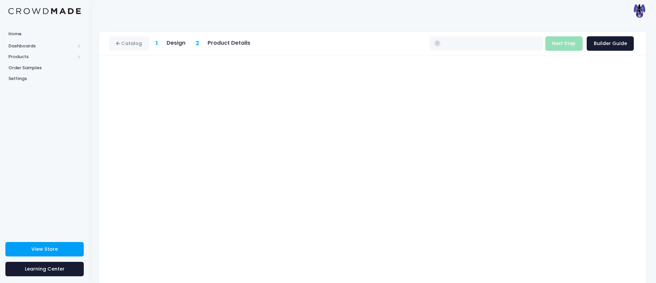
type input "$13.39 - $14.28"
click at [437, 52] on div "Back to Design $13.39 - $14.28 Build Product Next Step Builder Guide" at bounding box center [530, 43] width 211 height 19
click at [437, 46] on button "Next Step" at bounding box center [563, 43] width 37 height 14
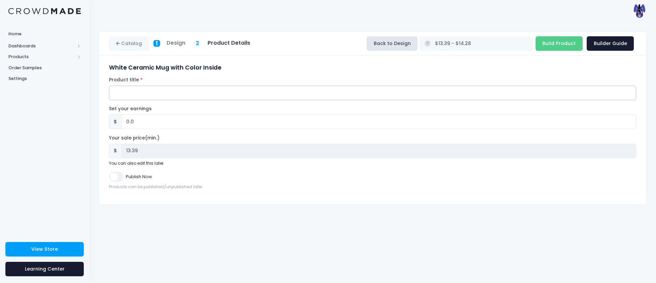
click at [206, 94] on input "Product title" at bounding box center [372, 93] width 527 height 14
type input "Wolfa Mug"
click at [123, 180] on div "Publish Now" at bounding box center [372, 177] width 527 height 10
click at [119, 177] on input "Publish Now" at bounding box center [116, 177] width 14 height 10
checkbox input "true"
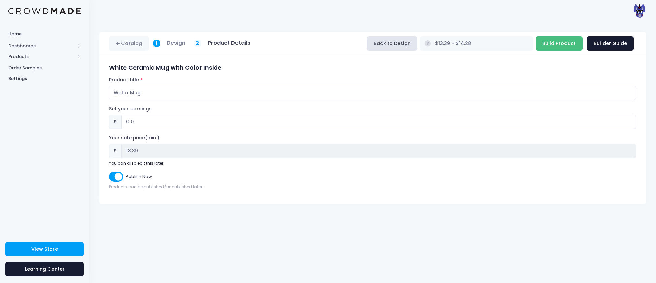
click at [437, 45] on input "Build Product" at bounding box center [558, 43] width 47 height 14
type input "Building product..."
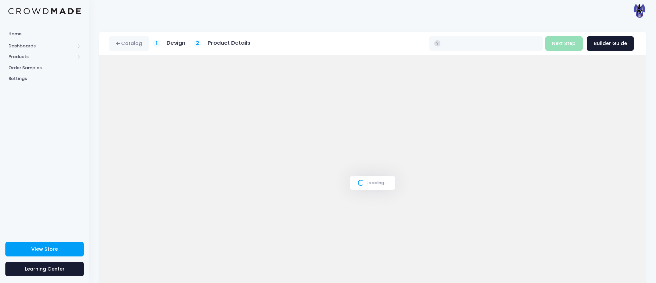
type input "$13.39 - $14.28"
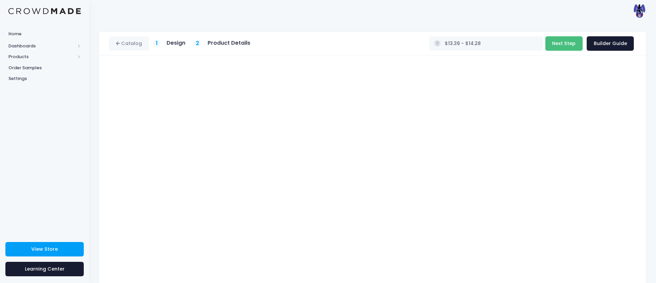
click at [569, 44] on button "Next Step" at bounding box center [563, 43] width 37 height 14
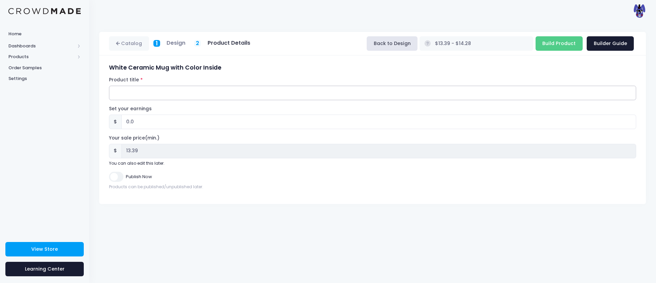
click at [207, 93] on input "Product title" at bounding box center [372, 93] width 527 height 14
type input "Crawl Mug"
click at [113, 175] on input "Publish Now" at bounding box center [116, 177] width 14 height 10
checkbox input "true"
click at [562, 40] on input "Build Product" at bounding box center [558, 43] width 47 height 14
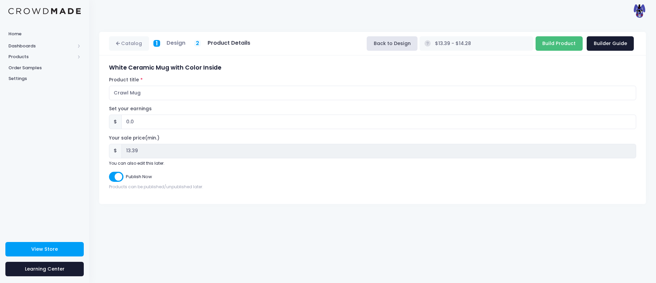
type input "Building product..."
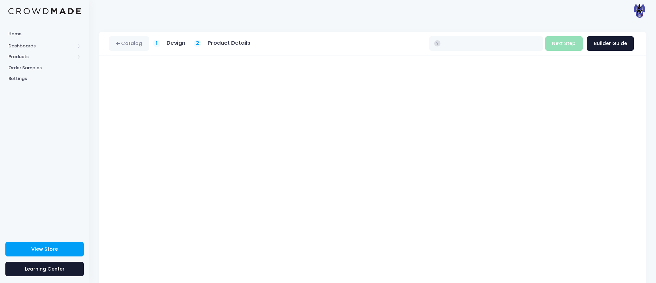
type input "$13.39 - $14.28"
click at [562, 42] on button "Next Step" at bounding box center [563, 43] width 37 height 14
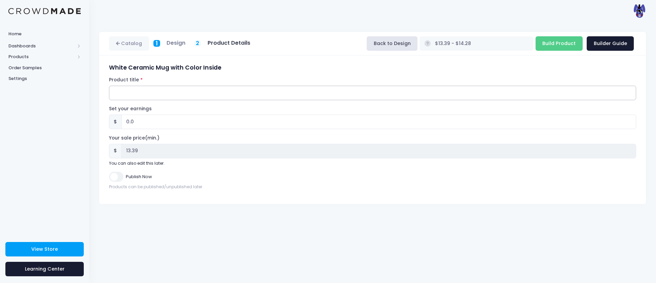
click at [168, 97] on input "Product title" at bounding box center [372, 93] width 527 height 14
type input "Ironjaw"
click at [131, 94] on input "IRONJAW M" at bounding box center [372, 93] width 527 height 14
click at [144, 94] on input "ironjaw M" at bounding box center [372, 93] width 527 height 14
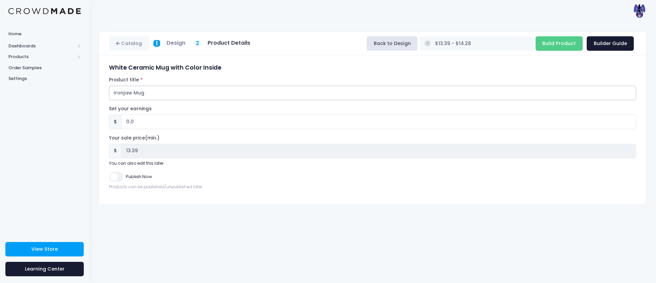
type input "ironjaw Mug"
click at [116, 181] on input "Publish Now" at bounding box center [116, 177] width 14 height 10
checkbox input "true"
click at [557, 49] on input "Build Product" at bounding box center [558, 43] width 47 height 14
type input "Building product..."
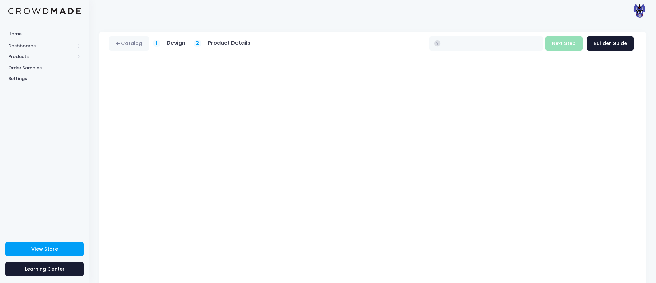
type input "$13.39 - $14.28"
click at [558, 43] on button "Next Step" at bounding box center [563, 43] width 37 height 14
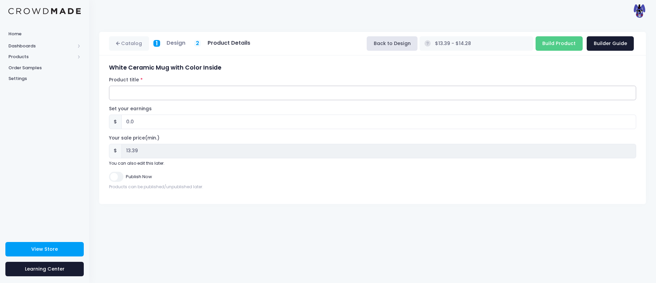
click at [122, 95] on input "Product title" at bounding box center [372, 93] width 527 height 14
type input "Silverback Mug"
click at [565, 45] on input "Build Product" at bounding box center [558, 43] width 47 height 14
type input "Building product..."
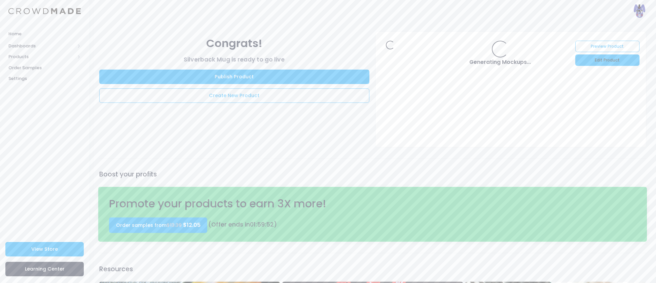
click at [612, 59] on link "Edit Product" at bounding box center [607, 59] width 64 height 11
click at [263, 75] on link "Publish Product" at bounding box center [234, 77] width 270 height 14
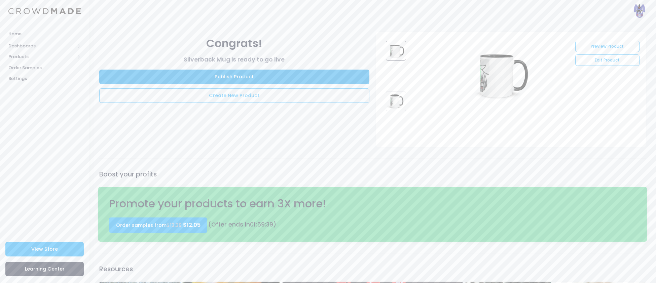
click at [230, 74] on link "Publish Product" at bounding box center [234, 77] width 270 height 14
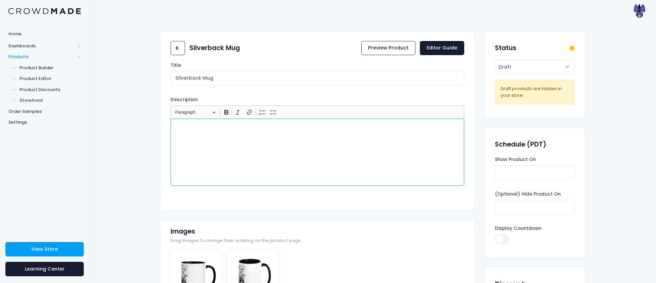
click at [247, 133] on div "Rich Text Editor, main" at bounding box center [317, 152] width 294 height 67
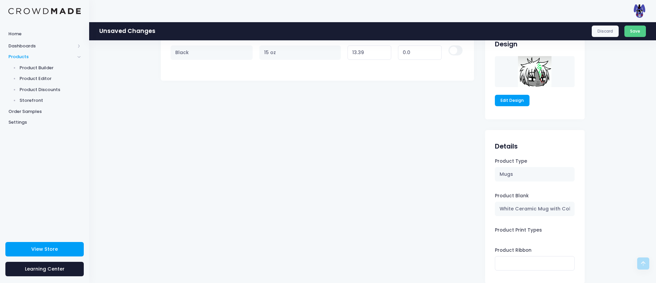
scroll to position [436, 0]
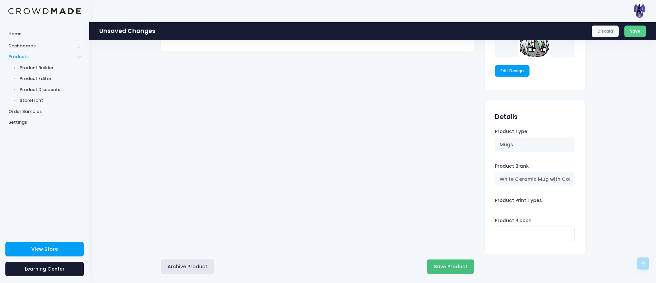
click at [435, 269] on button "Save Product" at bounding box center [450, 267] width 47 height 14
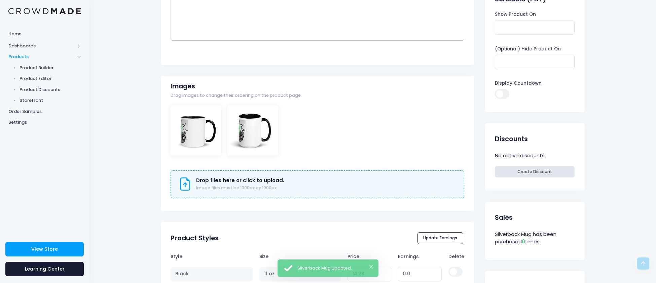
scroll to position [147, 0]
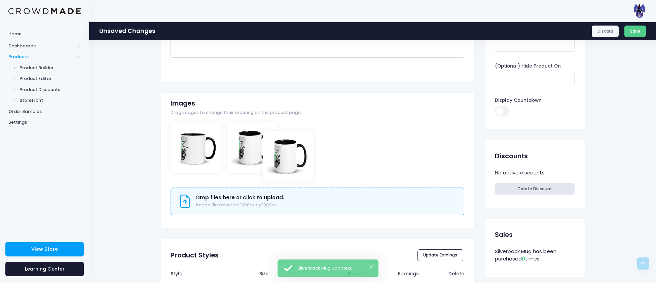
drag, startPoint x: 244, startPoint y: 148, endPoint x: 286, endPoint y: 157, distance: 43.5
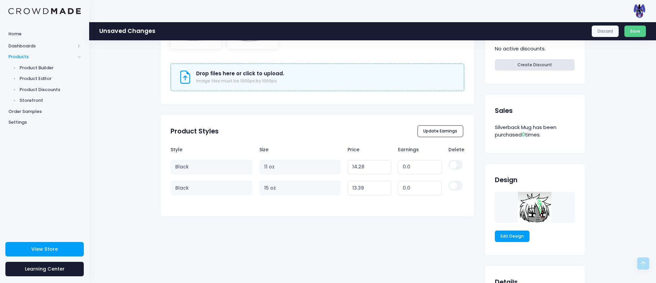
scroll to position [272, 0]
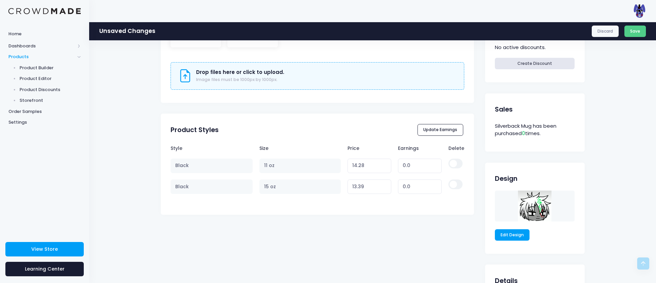
click at [641, 25] on div "Unsaved Changes Discard Save" at bounding box center [372, 31] width 567 height 18
click at [637, 29] on button "Save" at bounding box center [635, 31] width 22 height 11
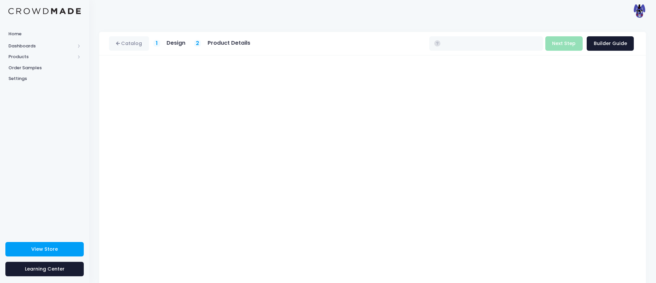
type input "$13.39 - $14.28"
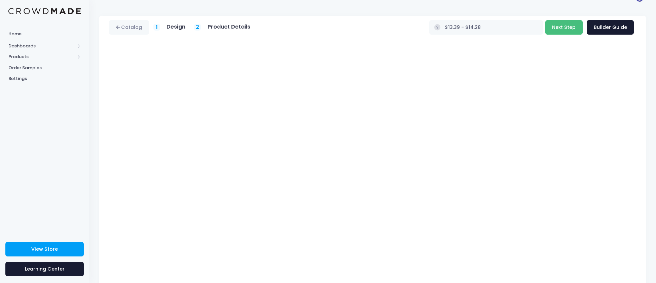
click at [557, 26] on button "Next Step" at bounding box center [563, 27] width 37 height 14
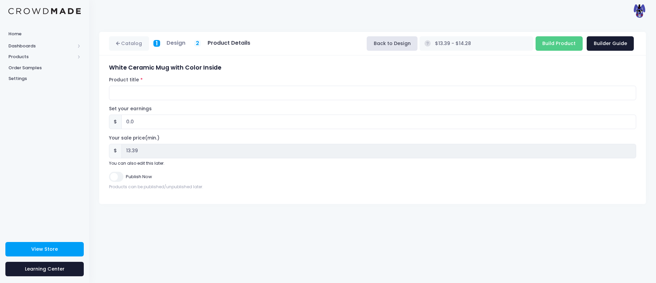
scroll to position [0, 0]
click at [205, 90] on input "Product title" at bounding box center [372, 93] width 527 height 14
type input "Boomer Mug"
click at [112, 180] on input "Publish Now" at bounding box center [116, 177] width 14 height 10
checkbox input "true"
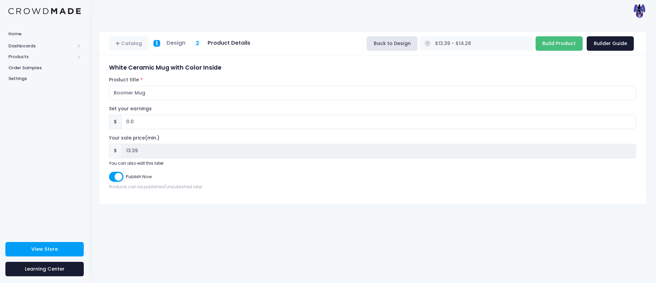
click at [548, 36] on input "Build Product" at bounding box center [558, 43] width 47 height 14
type input "Building product..."
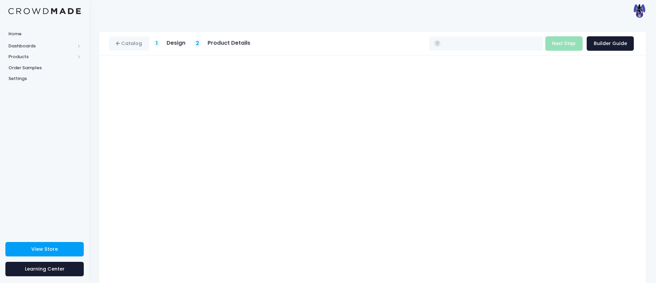
type input "$13.39 - $14.28"
click at [559, 42] on button "Next Step" at bounding box center [563, 43] width 37 height 14
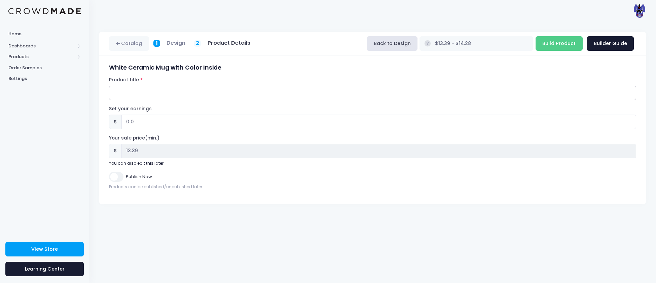
click at [173, 92] on input "Product title" at bounding box center [372, 93] width 527 height 14
type input "Spot Mug"
click at [118, 175] on input "Publish Now" at bounding box center [116, 177] width 14 height 10
checkbox input "true"
click at [557, 39] on input "Build Product" at bounding box center [558, 43] width 47 height 14
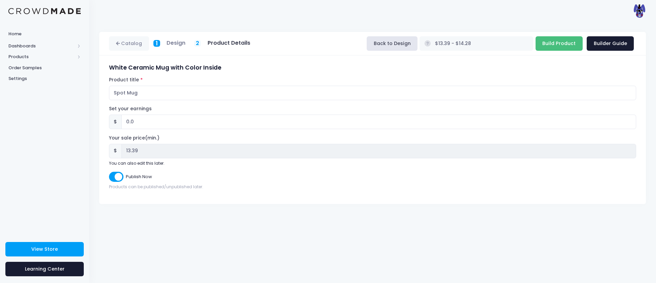
type input "Building product..."
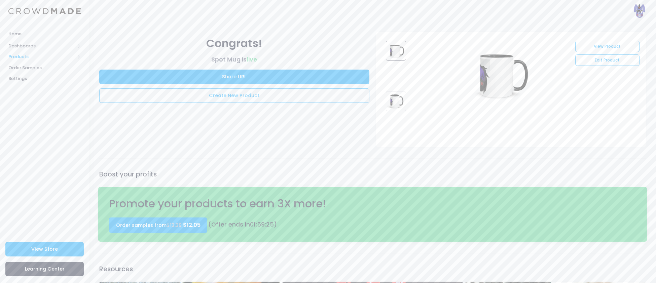
click at [22, 59] on span "Products" at bounding box center [41, 56] width 67 height 7
click at [37, 99] on span "Storefront" at bounding box center [51, 100] width 62 height 7
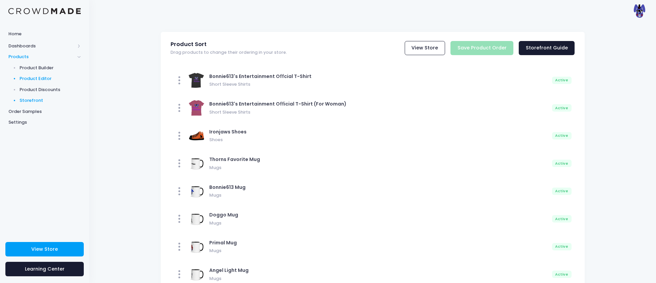
click at [26, 77] on span "Product Editor" at bounding box center [51, 78] width 62 height 7
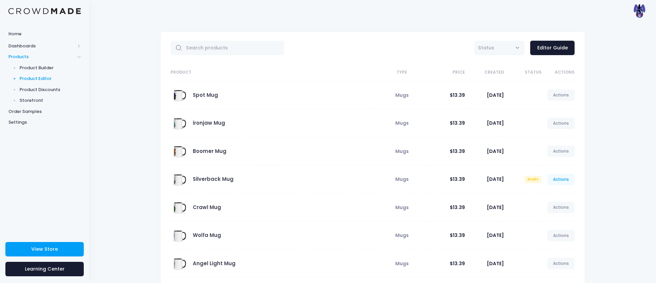
click at [558, 180] on link "Actions" at bounding box center [561, 179] width 28 height 11
click at [547, 216] on link "Publish" at bounding box center [554, 220] width 36 height 12
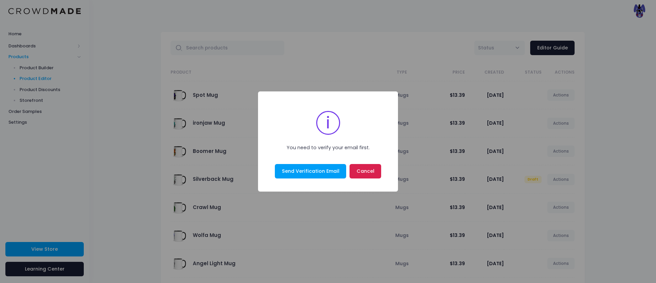
click at [359, 169] on button "Cancel" at bounding box center [365, 171] width 32 height 14
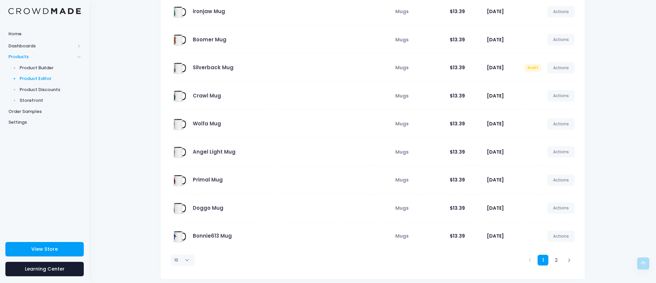
scroll to position [111, 0]
click at [559, 66] on link "Actions" at bounding box center [561, 68] width 28 height 11
click at [551, 109] on link "Publish" at bounding box center [554, 109] width 36 height 12
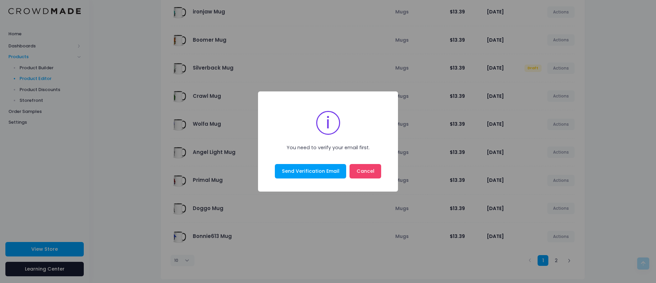
scroll to position [0, 0]
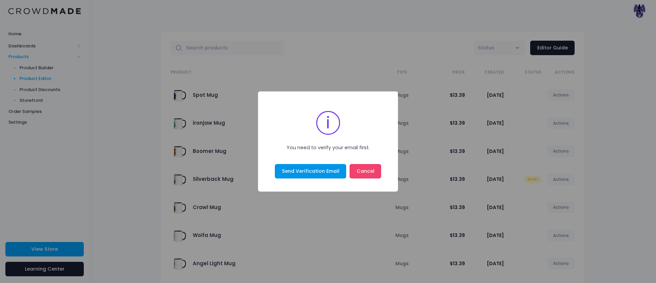
click at [308, 177] on button "Send Verification Email" at bounding box center [310, 171] width 71 height 14
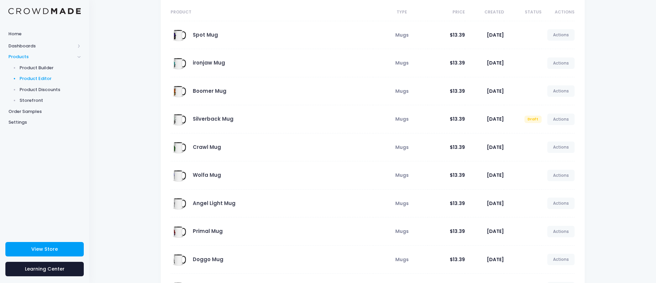
scroll to position [61, 0]
click at [554, 119] on link "Actions" at bounding box center [561, 118] width 28 height 11
click at [541, 136] on link "Edit" at bounding box center [554, 136] width 36 height 12
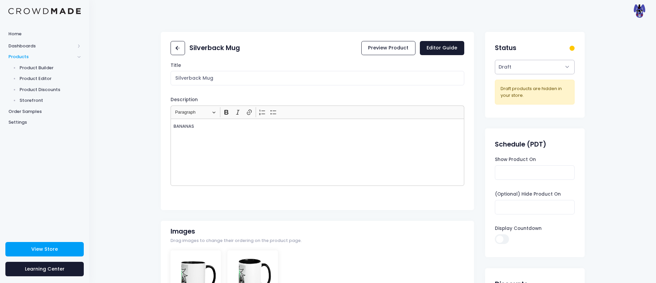
click at [537, 67] on select "Active Draft" at bounding box center [535, 67] width 80 height 14
select select "active"
click at [495, 74] on select "Active Draft" at bounding box center [535, 67] width 80 height 14
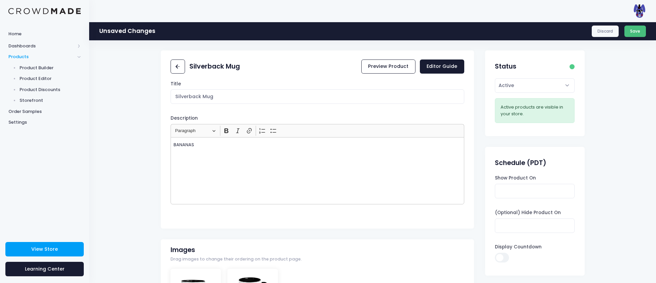
click at [637, 34] on button "Save" at bounding box center [635, 31] width 22 height 11
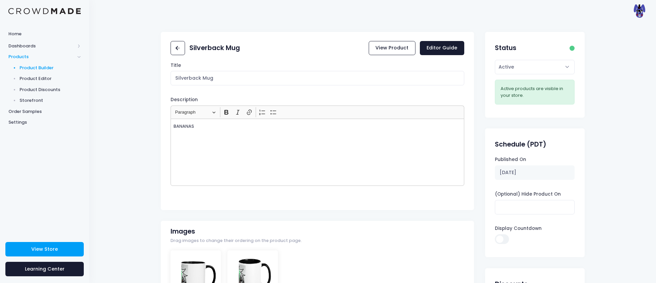
click at [30, 65] on span "Product Builder" at bounding box center [51, 68] width 62 height 7
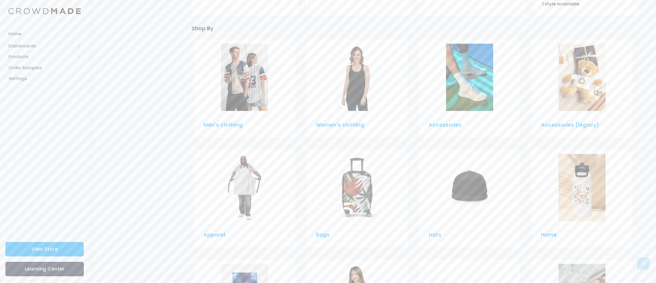
scroll to position [431, 0]
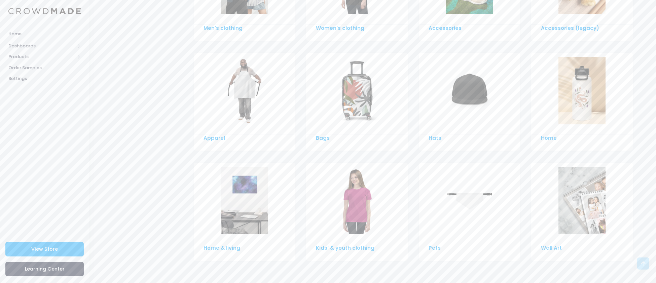
click at [585, 84] on img at bounding box center [581, 90] width 47 height 67
click at [318, 76] on div at bounding box center [357, 91] width 102 height 74
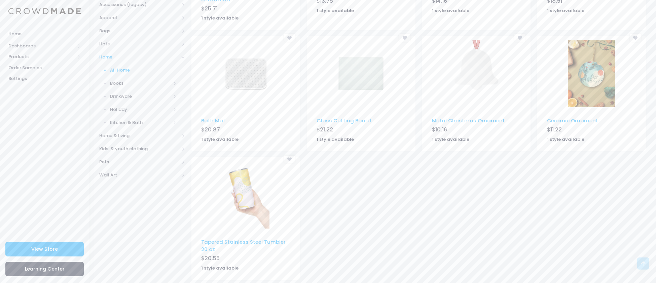
scroll to position [184, 0]
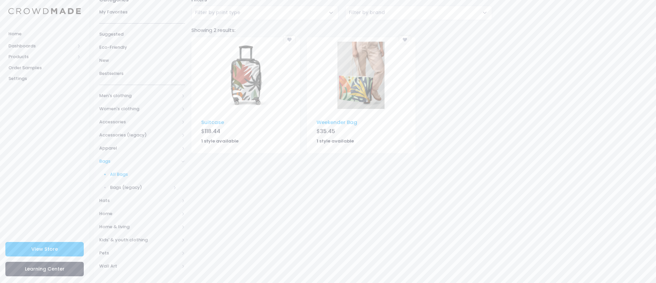
scroll to position [54, 0]
click at [241, 88] on img at bounding box center [245, 75] width 47 height 67
click at [109, 215] on span "Home" at bounding box center [139, 214] width 80 height 7
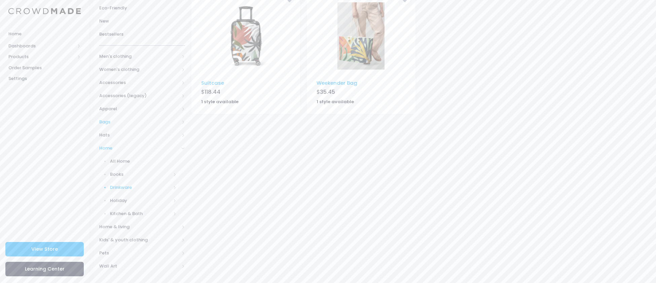
click at [119, 188] on span "Drinkware" at bounding box center [140, 187] width 61 height 7
click at [117, 204] on span "All Drinkware" at bounding box center [144, 200] width 63 height 7
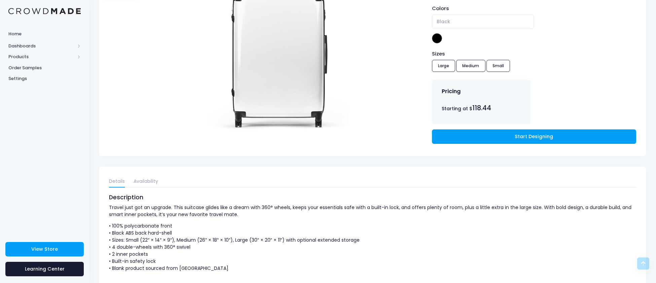
scroll to position [115, 0]
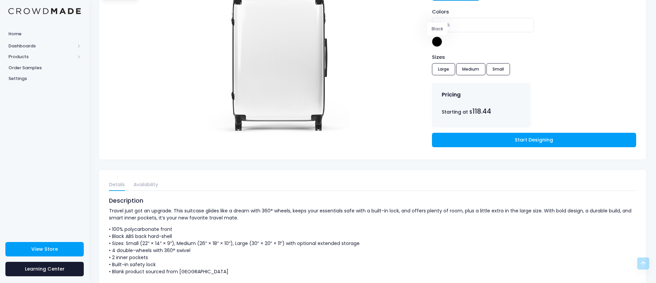
click at [433, 39] on span at bounding box center [437, 42] width 10 height 10
click at [457, 26] on span "Black" at bounding box center [483, 25] width 102 height 14
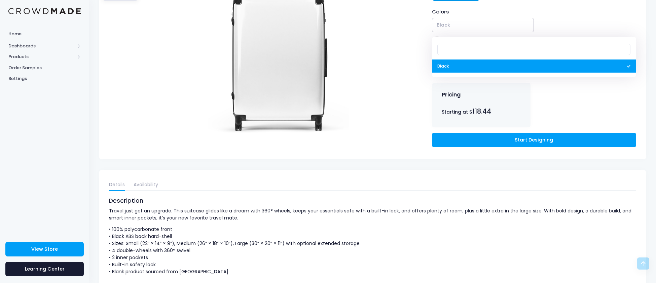
click at [457, 26] on span "Black" at bounding box center [483, 25] width 102 height 14
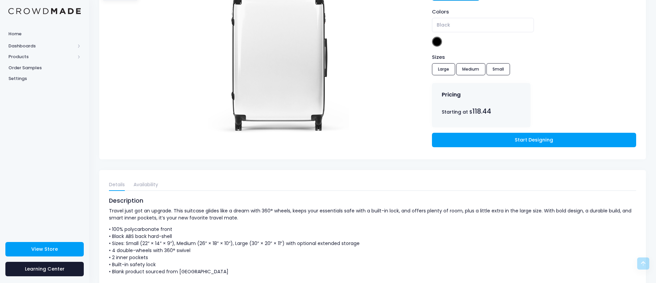
click at [441, 69] on div "Sizes Large Medium Small" at bounding box center [534, 65] width 204 height 24
click at [527, 138] on link "Start Designing" at bounding box center [534, 140] width 204 height 14
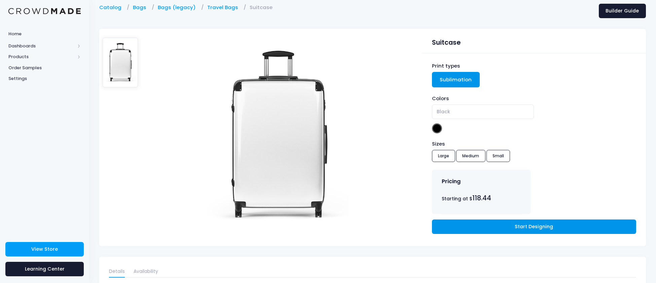
scroll to position [29, 0]
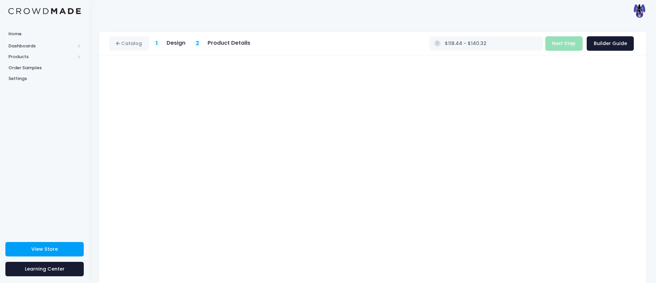
scroll to position [16, 0]
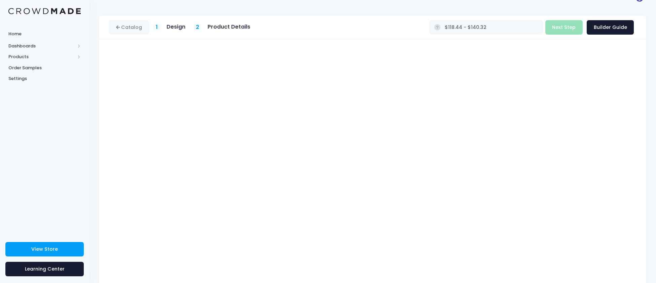
type input "$Infinity - $-Infinity"
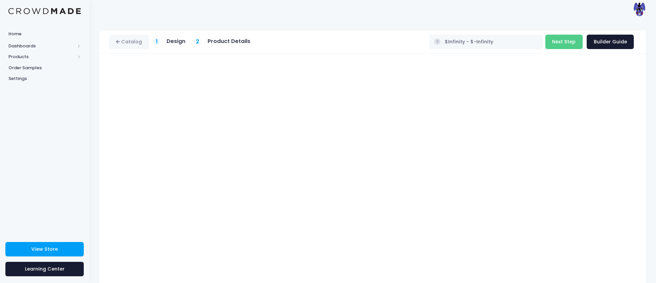
scroll to position [37, 0]
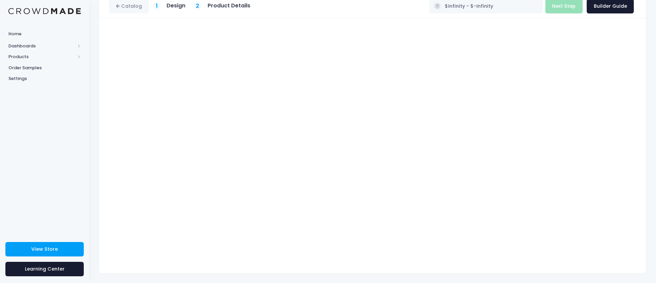
click at [570, 7] on div "Build Product Next Step Builder Guide" at bounding box center [589, 6] width 89 height 14
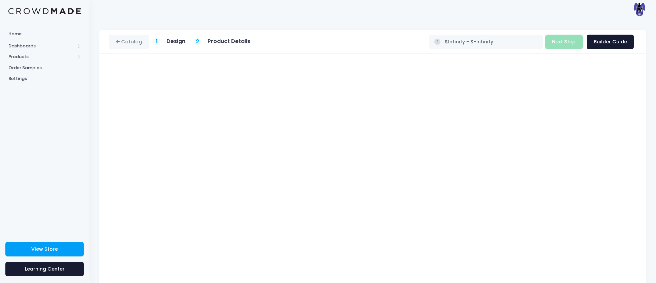
scroll to position [16, 0]
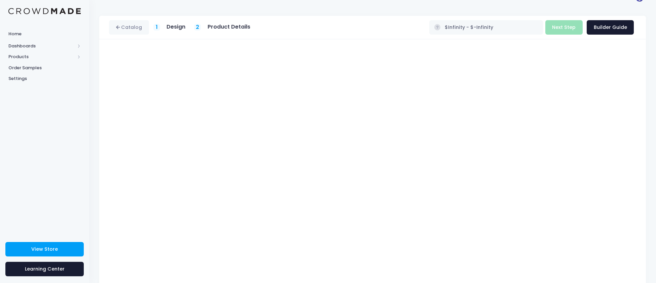
click at [563, 28] on div "Build Product Next Step Builder Guide" at bounding box center [589, 27] width 89 height 14
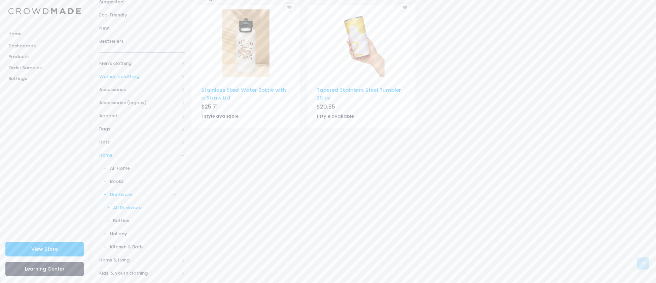
scroll to position [119, 0]
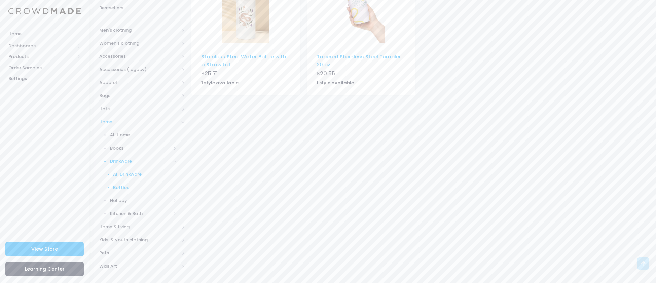
click at [116, 188] on span "Bottles" at bounding box center [144, 187] width 63 height 7
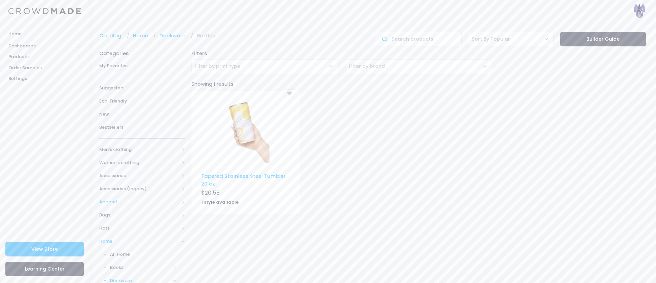
scroll to position [111, 0]
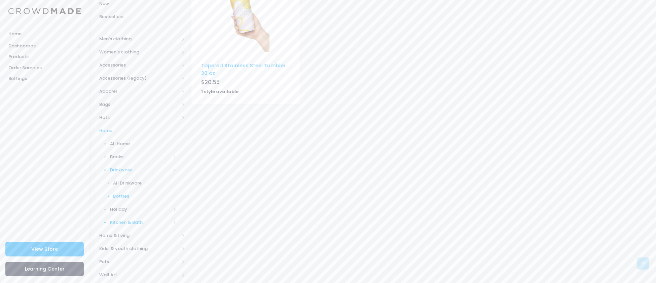
click at [121, 222] on span "Kitchen & Bath" at bounding box center [140, 222] width 61 height 7
click at [124, 208] on span "All Kitchen & Bath" at bounding box center [144, 209] width 63 height 7
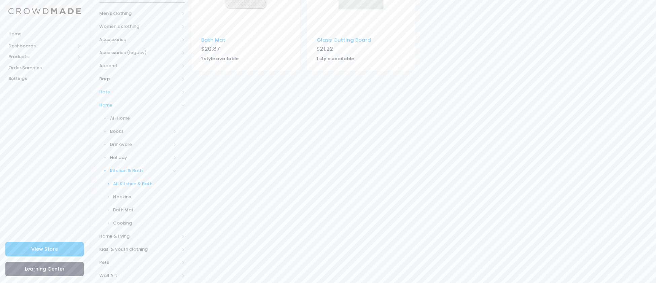
scroll to position [146, 0]
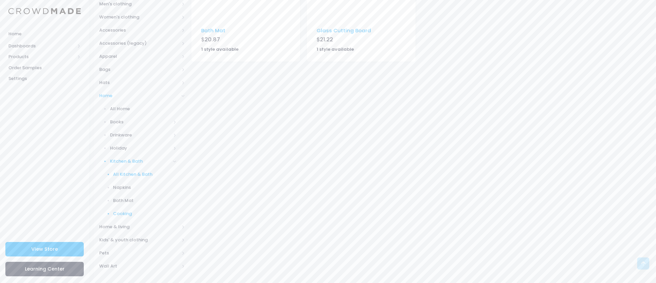
click at [122, 215] on span "Cooking" at bounding box center [144, 214] width 63 height 7
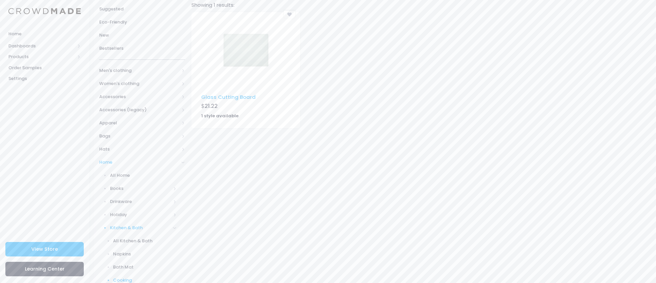
scroll to position [146, 0]
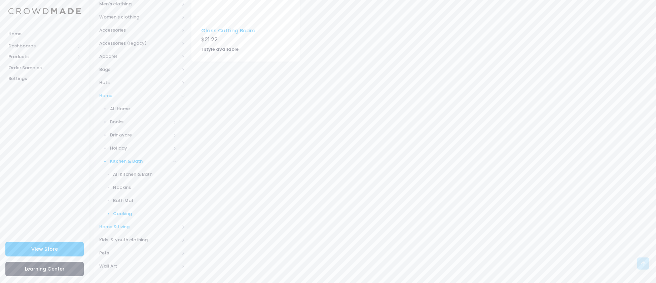
click at [117, 226] on span "Home & living" at bounding box center [139, 227] width 80 height 7
click at [126, 168] on link "All Home & living" at bounding box center [137, 174] width 94 height 13
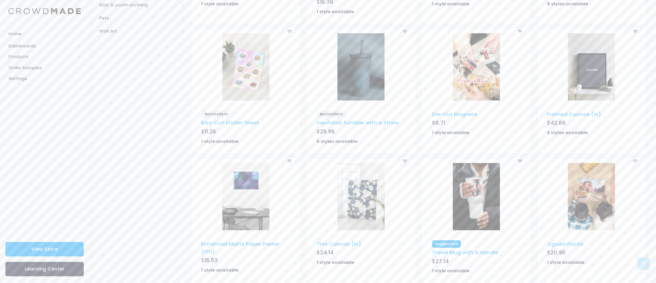
scroll to position [357, 0]
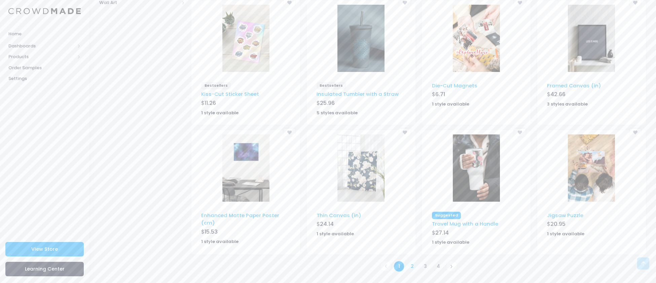
click at [409, 265] on link "2" at bounding box center [412, 266] width 11 height 11
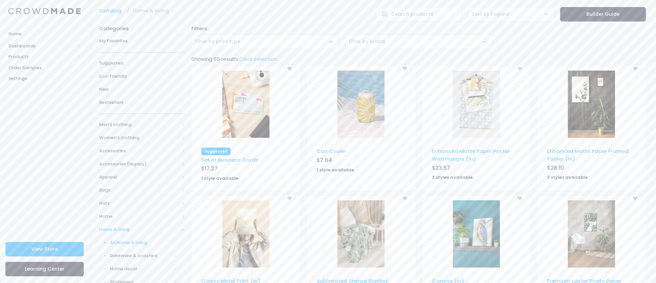
scroll to position [12, 0]
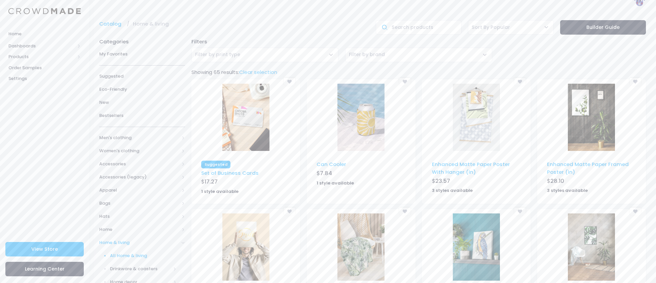
click at [203, 263] on div at bounding box center [245, 247] width 109 height 74
click at [233, 255] on img at bounding box center [245, 247] width 47 height 67
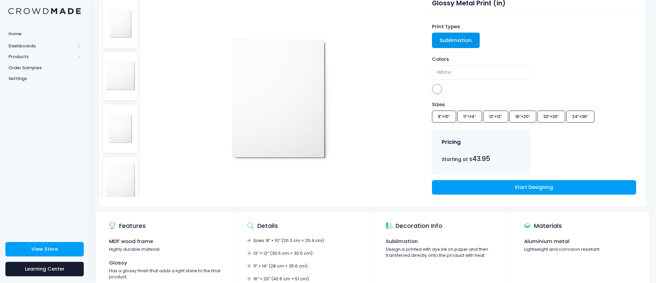
scroll to position [66, 0]
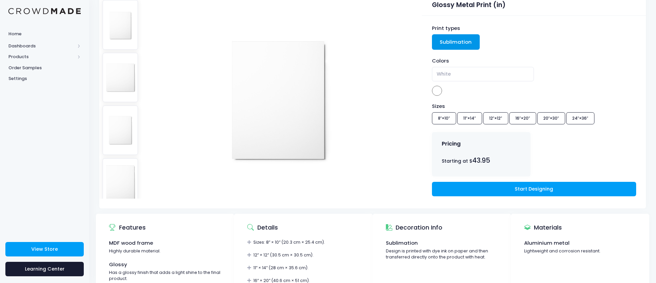
click at [579, 116] on div "Sizes 8″×10″ 11″×14″ 12″×12″ 16″×20″ 20″×30″ 24″×36″" at bounding box center [534, 115] width 204 height 24
click at [503, 188] on link "Start Designing" at bounding box center [534, 189] width 204 height 14
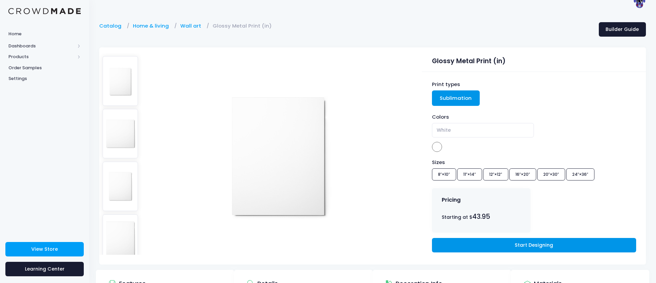
scroll to position [8, 0]
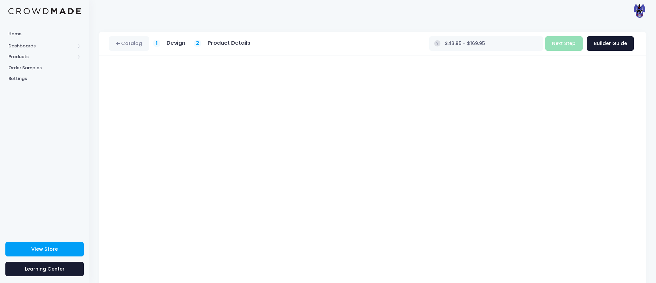
type input "$Infinity - $-Infinity"
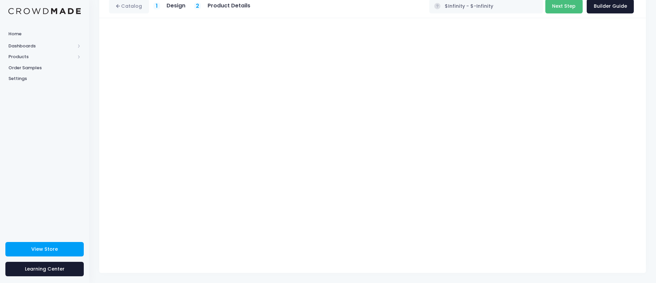
click at [567, 7] on button "Next Step" at bounding box center [563, 6] width 37 height 14
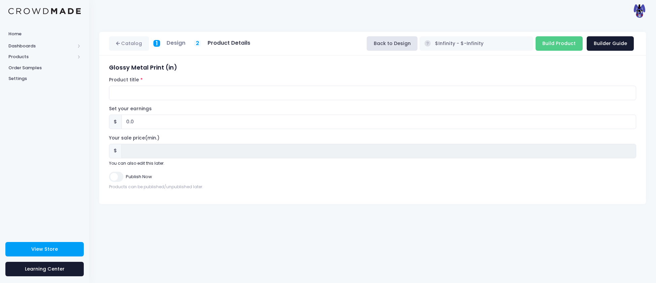
scroll to position [0, 0]
click at [158, 90] on input "Product title" at bounding box center [372, 93] width 527 height 14
click at [124, 91] on input "The Bonnie613" at bounding box center [372, 93] width 527 height 14
click at [159, 95] on input "The Bonnie613" at bounding box center [372, 93] width 527 height 14
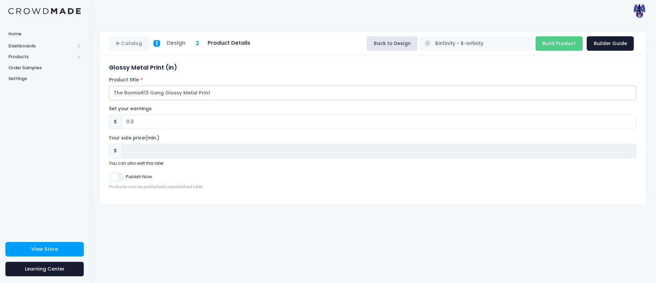
type input "The Bonnie613 Gang Glossy Metal Print"
click at [115, 181] on input "Publish Now" at bounding box center [116, 177] width 14 height 10
checkbox input "true"
click at [563, 45] on input "Build Product" at bounding box center [558, 43] width 47 height 14
type input "Building product..."
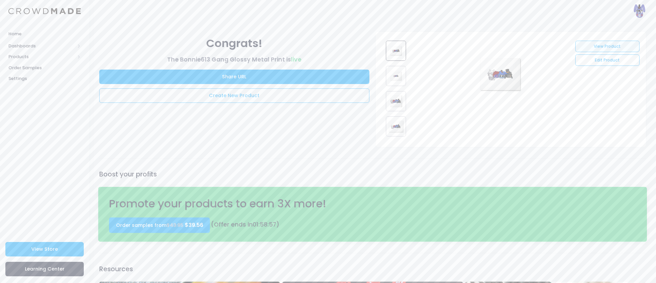
click at [599, 46] on link "View Product" at bounding box center [607, 46] width 64 height 11
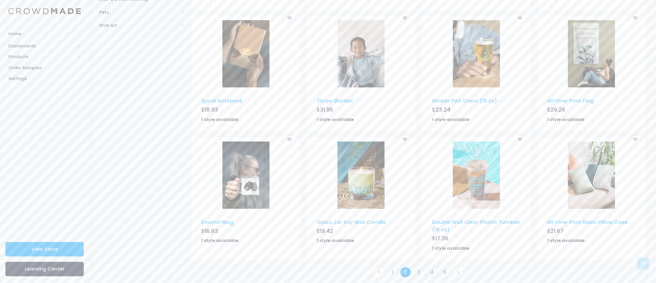
scroll to position [336, 0]
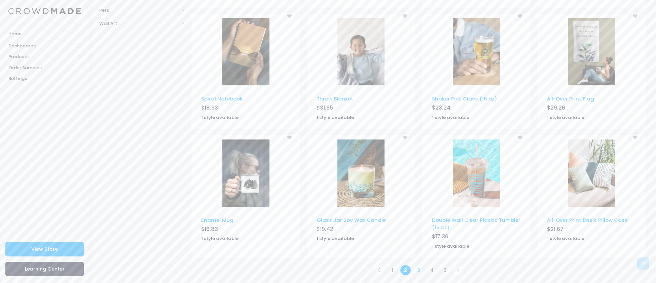
click at [418, 267] on link "3" at bounding box center [418, 270] width 11 height 11
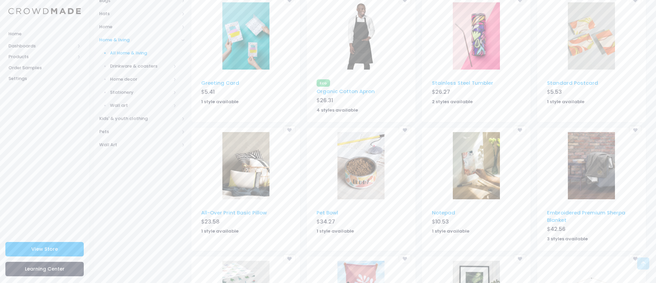
scroll to position [340, 0]
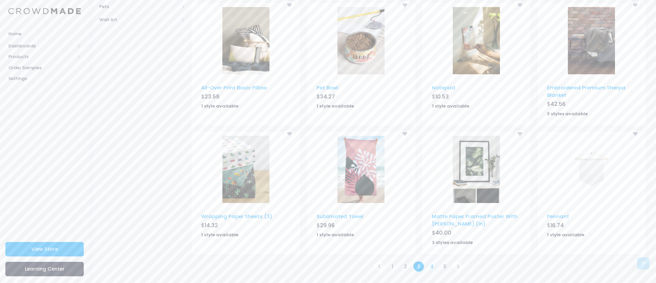
click at [431, 267] on link "4" at bounding box center [431, 266] width 11 height 11
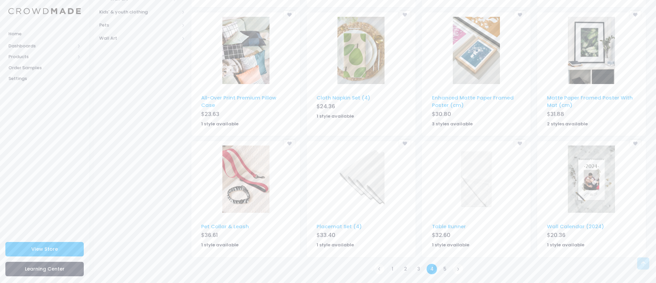
scroll to position [321, 0]
click at [445, 270] on link "5" at bounding box center [444, 268] width 11 height 11
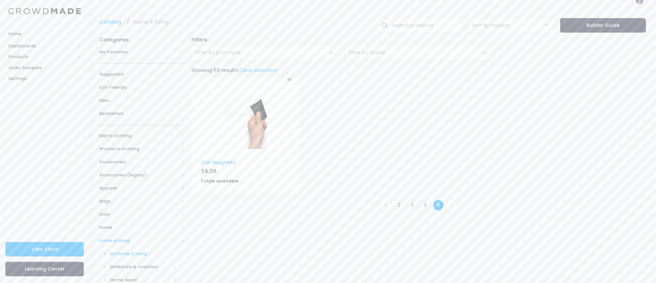
scroll to position [3, 0]
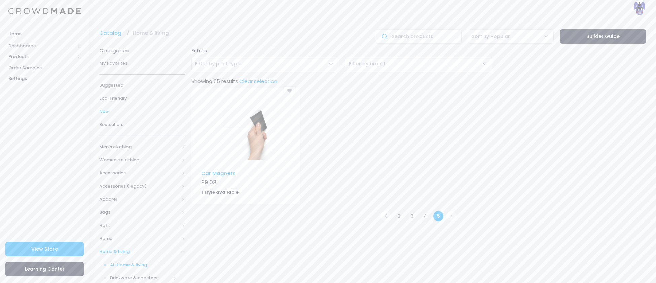
click at [114, 109] on span "New" at bounding box center [142, 111] width 86 height 7
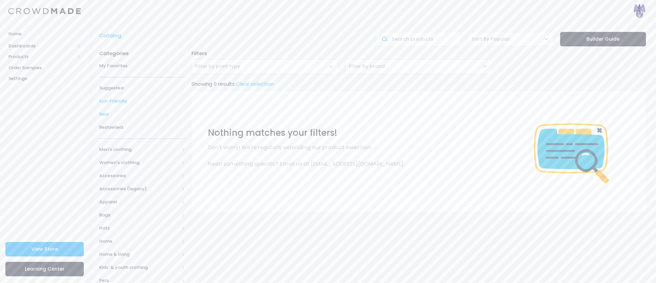
click at [116, 95] on link "Eco-Friendly" at bounding box center [142, 101] width 86 height 13
click at [115, 89] on span "Suggested" at bounding box center [142, 88] width 86 height 7
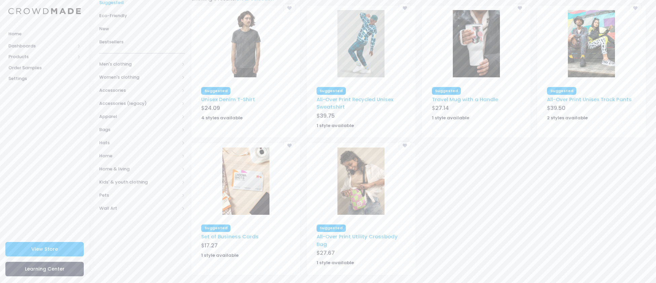
scroll to position [85, 0]
click at [103, 67] on span "Men's clothing" at bounding box center [139, 65] width 80 height 7
click at [116, 82] on link "All Men's clothing" at bounding box center [137, 78] width 94 height 13
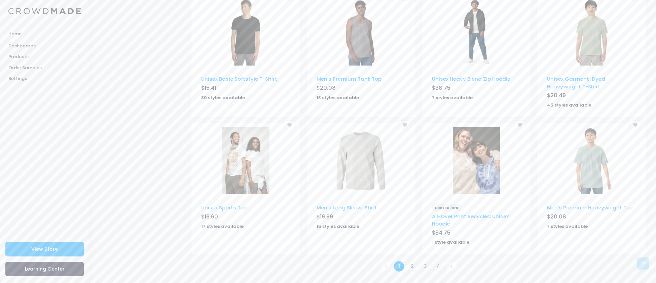
scroll to position [356, 0]
click at [407, 265] on link "2" at bounding box center [412, 267] width 11 height 11
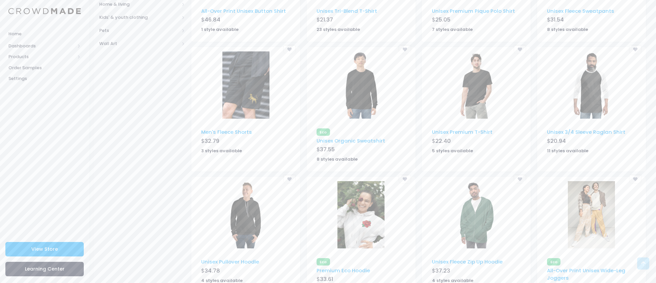
scroll to position [357, 0]
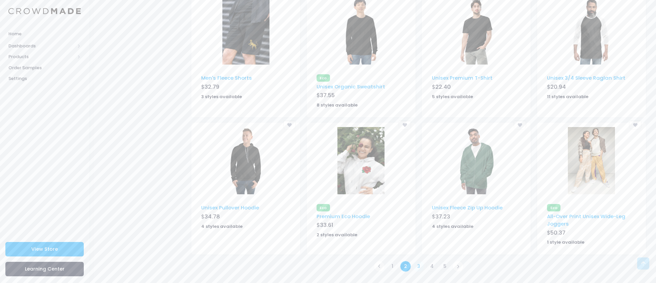
click at [415, 264] on link "3" at bounding box center [418, 266] width 11 height 11
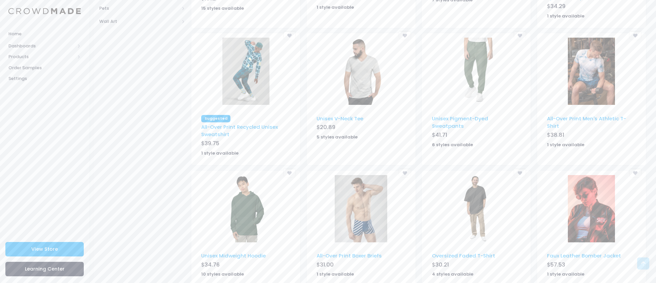
scroll to position [357, 0]
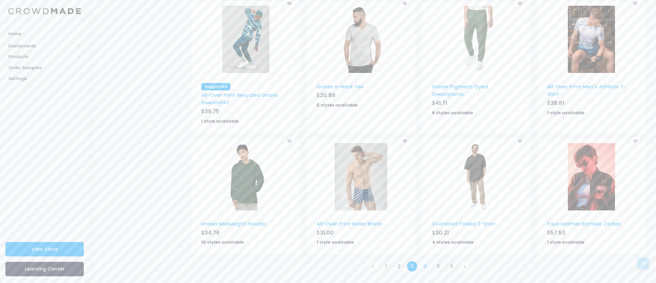
click at [426, 263] on link "4" at bounding box center [425, 266] width 11 height 11
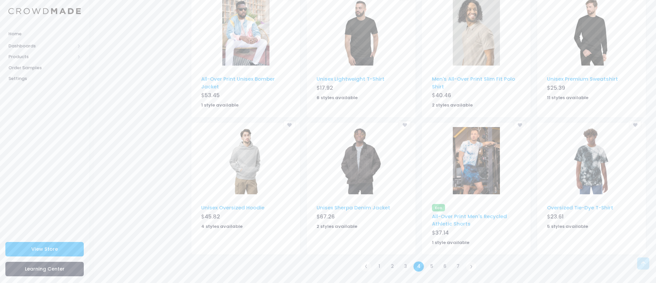
scroll to position [355, 0]
click at [430, 271] on link "5" at bounding box center [431, 267] width 11 height 11
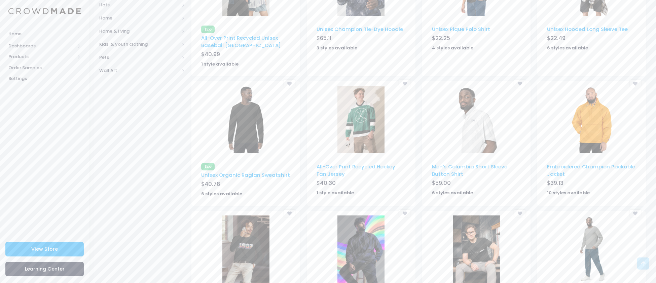
scroll to position [356, 0]
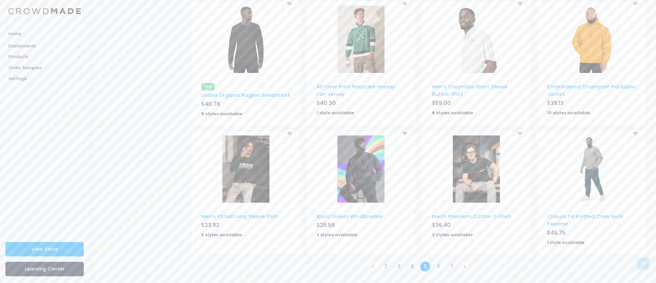
click at [439, 268] on link "6" at bounding box center [438, 266] width 11 height 11
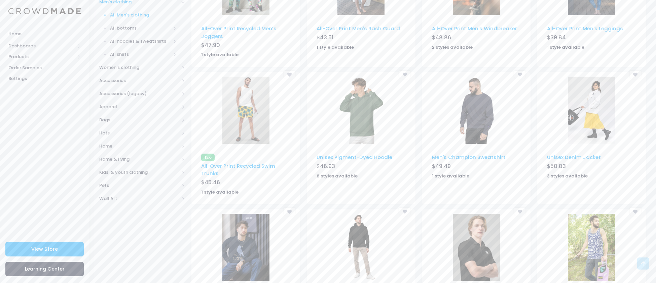
scroll to position [150, 0]
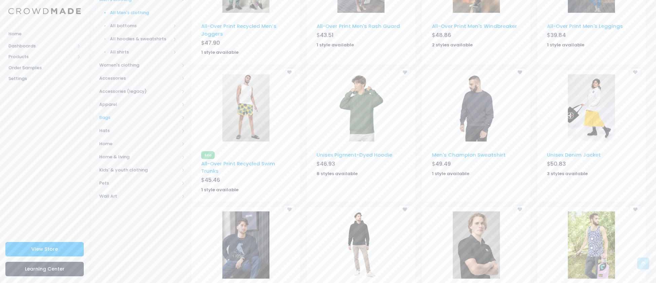
click at [109, 115] on span "Bags" at bounding box center [139, 117] width 80 height 7
click at [109, 78] on link "All Bags" at bounding box center [137, 78] width 94 height 13
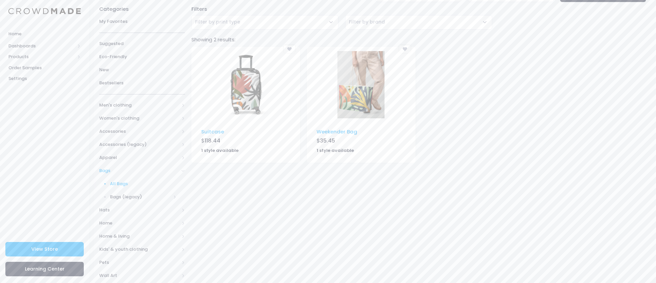
scroll to position [54, 0]
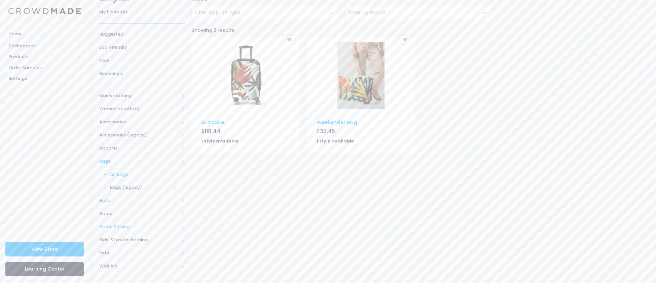
click at [116, 225] on span "Home & living" at bounding box center [139, 227] width 80 height 7
click at [128, 241] on span "Home decor" at bounding box center [140, 239] width 61 height 7
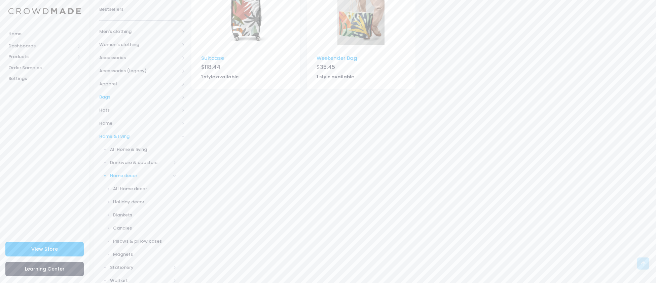
scroll to position [118, 0]
click at [120, 214] on span "Blankets" at bounding box center [144, 215] width 63 height 7
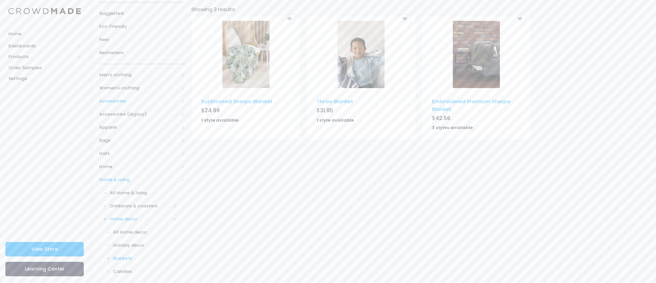
scroll to position [78, 0]
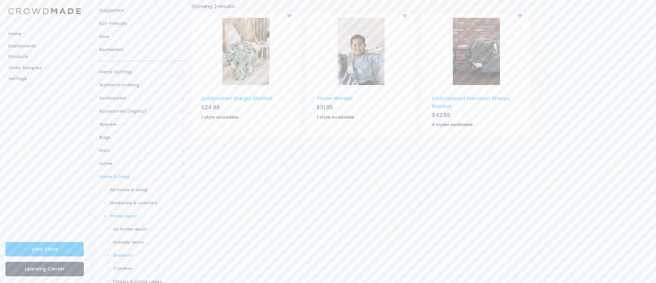
click at [242, 75] on img at bounding box center [245, 51] width 47 height 67
click at [504, 69] on div at bounding box center [476, 51] width 109 height 74
click at [486, 69] on img at bounding box center [476, 51] width 47 height 67
click at [362, 32] on img at bounding box center [360, 51] width 47 height 67
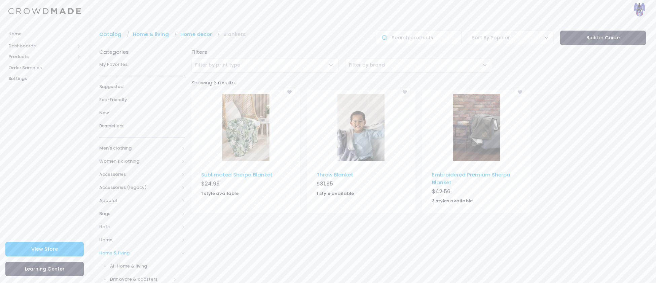
scroll to position [2, 0]
click at [117, 145] on span "Men's clothing" at bounding box center [139, 148] width 80 height 7
click at [123, 156] on link "All Men's clothing" at bounding box center [137, 161] width 94 height 13
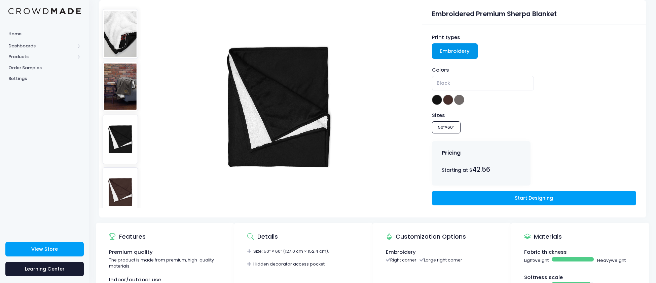
scroll to position [58, 0]
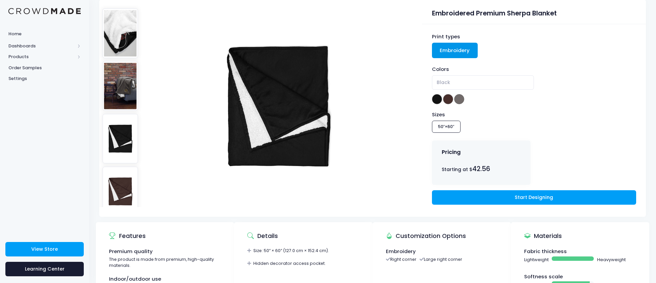
click at [115, 16] on img at bounding box center [121, 32] width 36 height 49
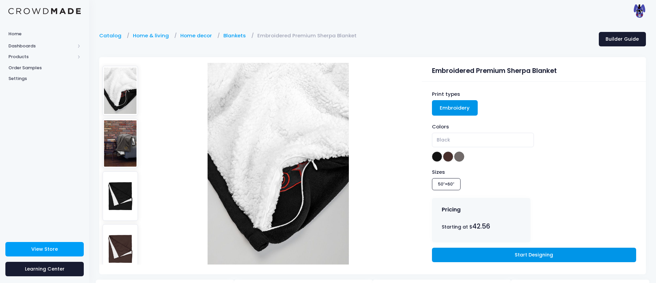
click at [500, 256] on link "Start Designing" at bounding box center [534, 255] width 204 height 14
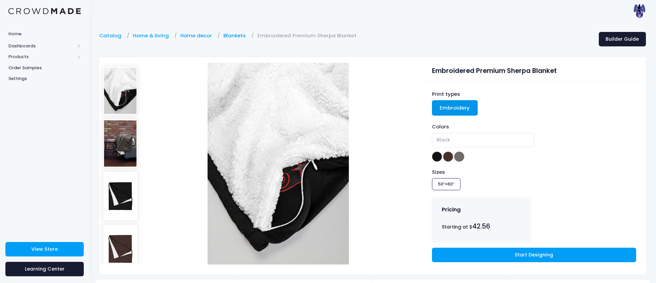
click at [110, 147] on img at bounding box center [121, 143] width 36 height 49
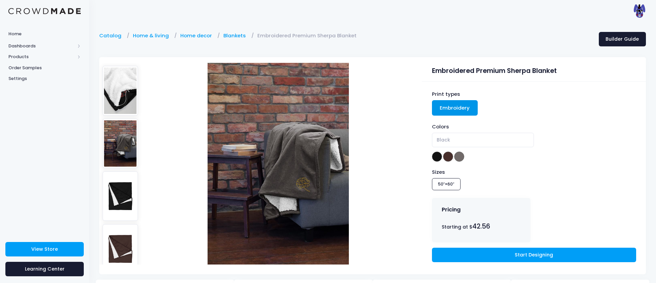
click at [120, 184] on img at bounding box center [121, 195] width 36 height 49
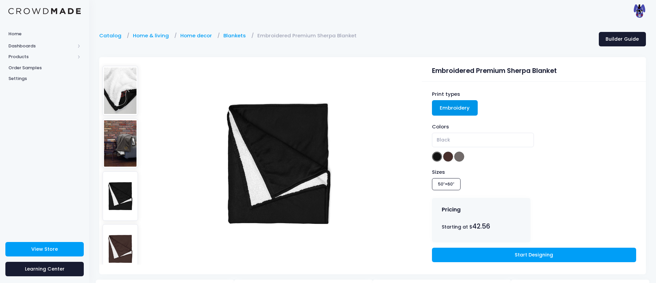
click at [123, 220] on img at bounding box center [121, 195] width 36 height 49
click at [125, 231] on img at bounding box center [121, 248] width 36 height 49
select select "Fireside Brown"
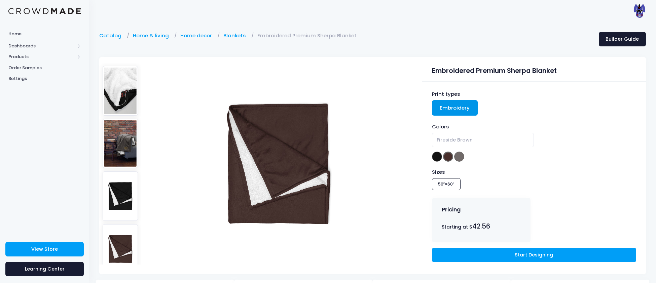
scroll to position [58, 0]
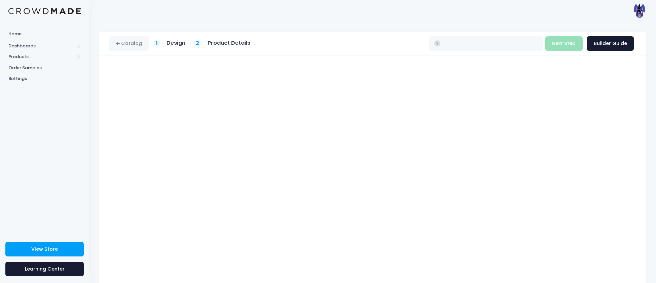
type input "$42.56"
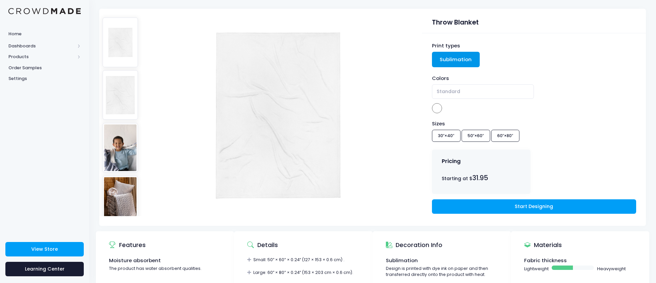
scroll to position [51, 0]
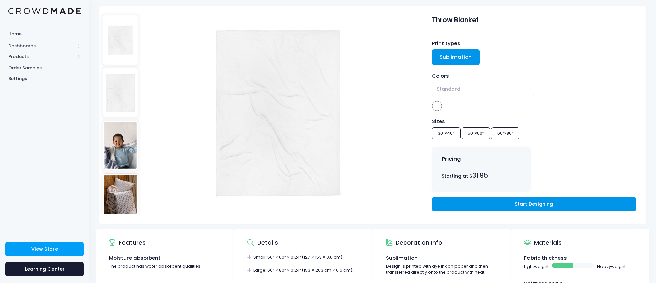
click at [510, 205] on link "Start Designing" at bounding box center [534, 204] width 204 height 14
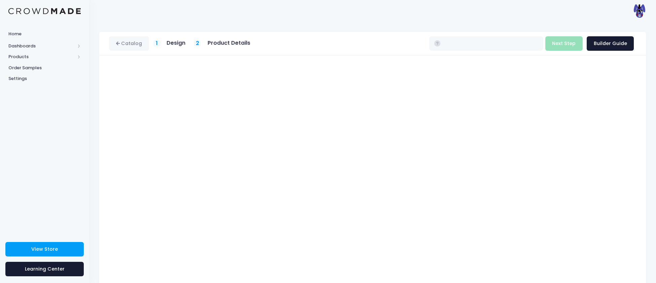
type input "$31.95 - $43.50"
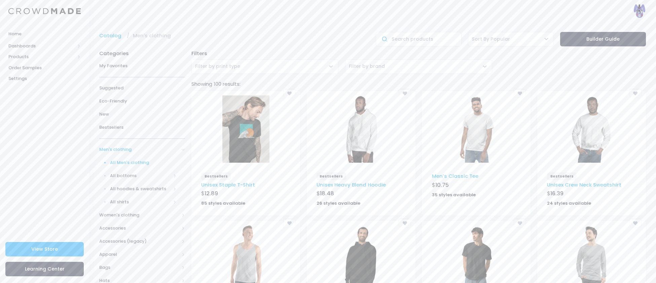
click at [234, 147] on img at bounding box center [245, 128] width 47 height 67
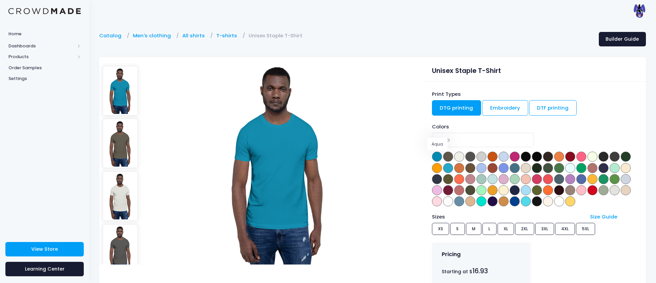
click at [436, 155] on span at bounding box center [437, 157] width 10 height 10
click at [446, 157] on span at bounding box center [448, 157] width 10 height 10
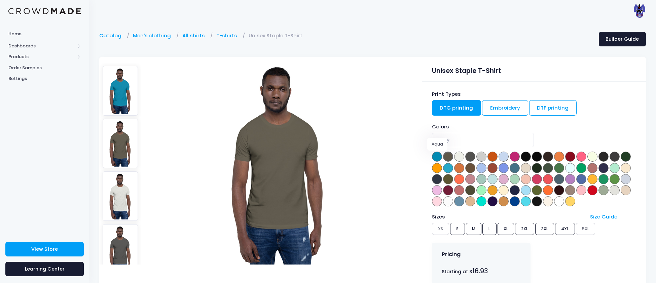
click at [439, 156] on span at bounding box center [437, 157] width 10 height 10
select select "Aqua"
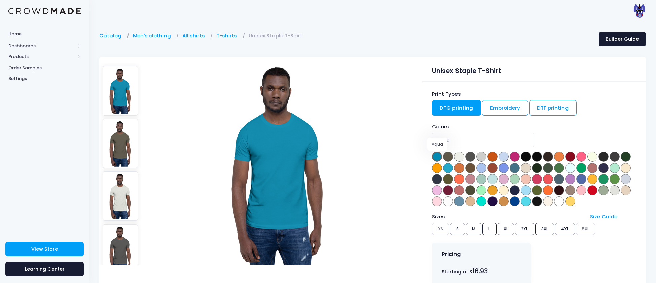
scroll to position [165, 0]
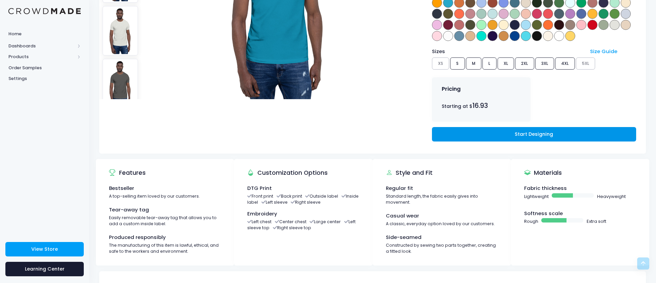
click at [496, 138] on link "Start Designing" at bounding box center [534, 134] width 204 height 14
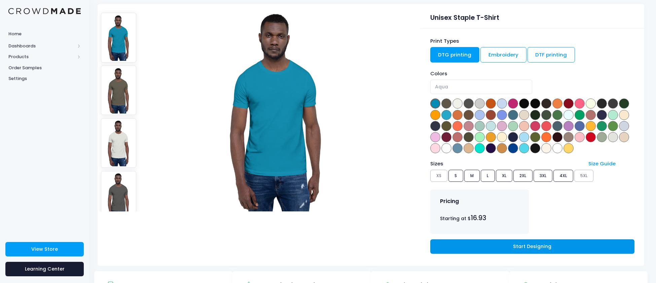
scroll to position [52, 2]
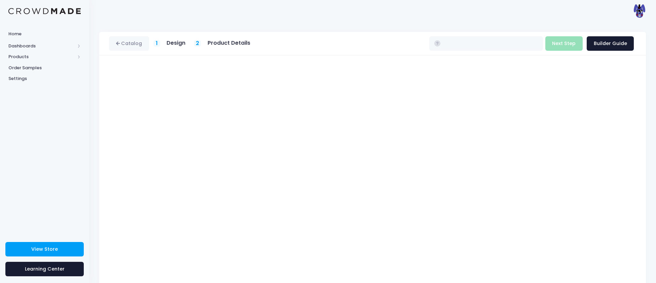
type input "$16.93 - $22.73"
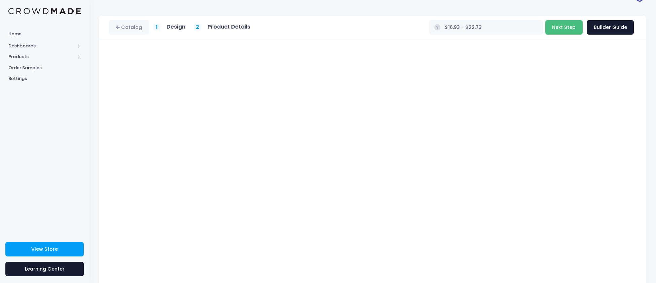
click at [563, 25] on button "Next Step" at bounding box center [563, 27] width 37 height 14
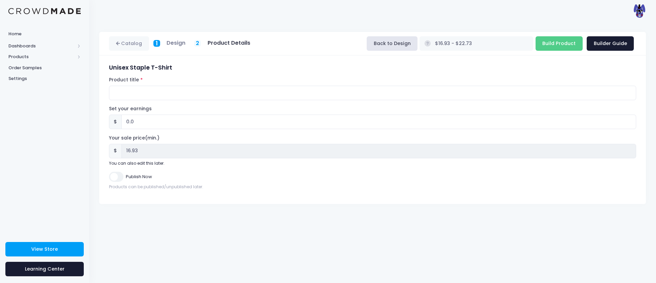
scroll to position [0, 0]
click at [142, 91] on input "Product title" at bounding box center [372, 93] width 527 height 14
type input "Bonnie613 T-Shirt"
click at [122, 177] on input "Publish Now" at bounding box center [116, 177] width 14 height 10
checkbox input "true"
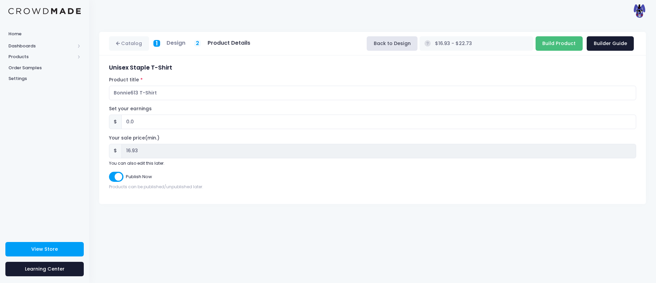
click at [552, 45] on input "Build Product" at bounding box center [558, 43] width 47 height 14
type input "Building product..."
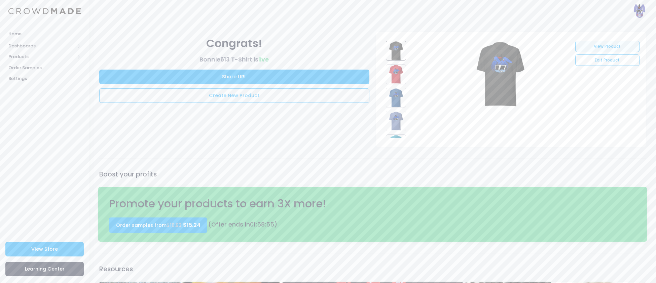
click at [595, 46] on link "View Product" at bounding box center [607, 46] width 64 height 11
